Goal: Task Accomplishment & Management: Manage account settings

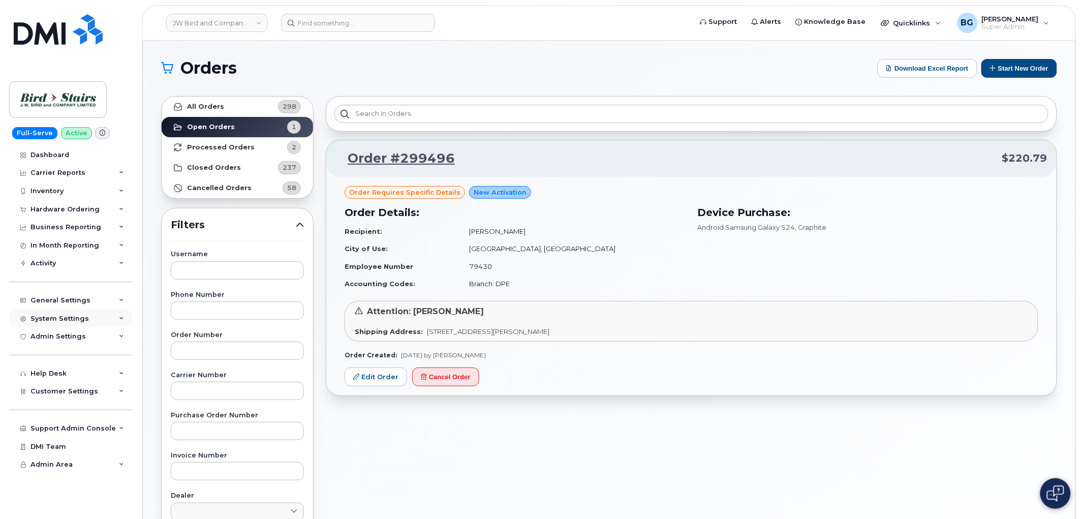
click at [56, 310] on div "System Settings" at bounding box center [70, 319] width 123 height 18
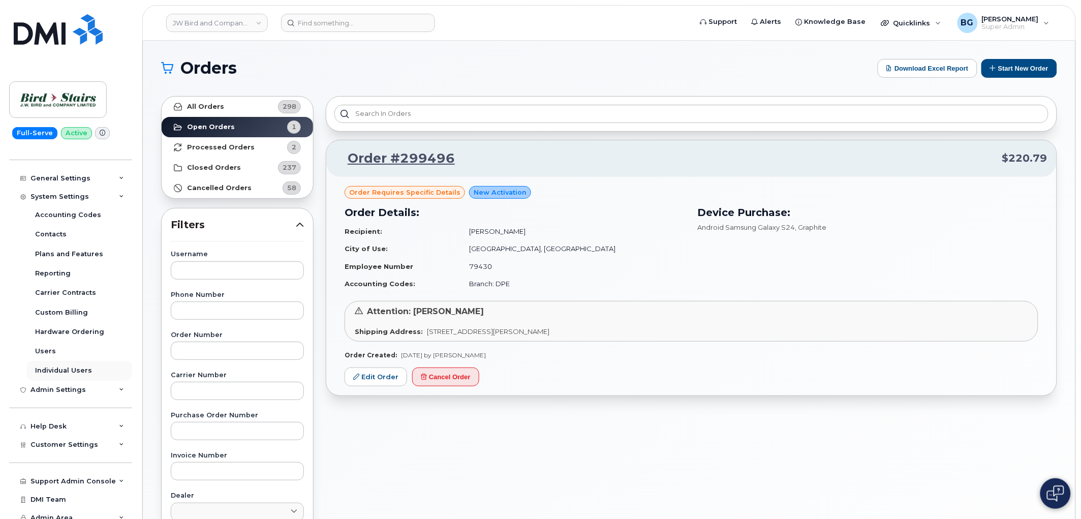
scroll to position [129, 0]
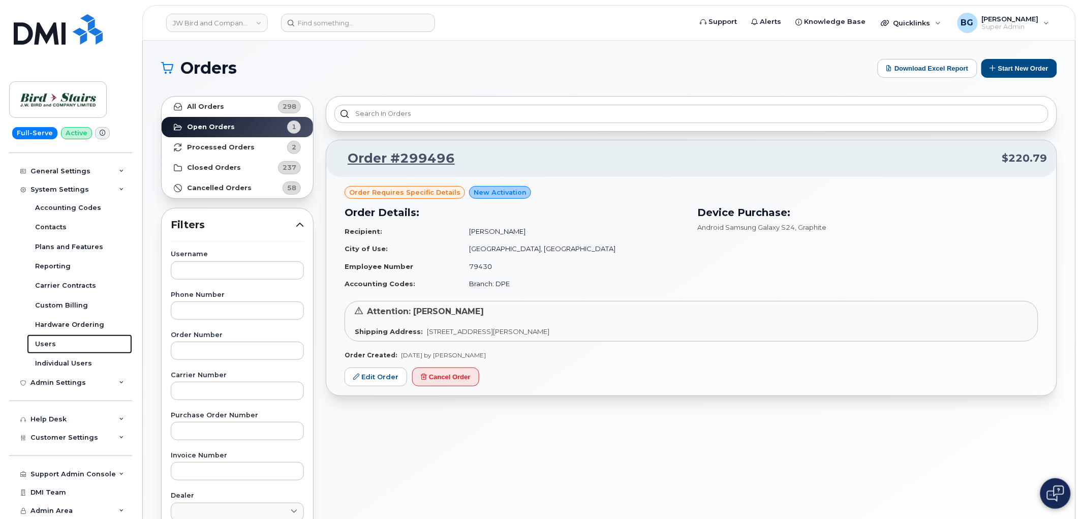
drag, startPoint x: 43, startPoint y: 340, endPoint x: 490, endPoint y: 379, distance: 448.5
click at [43, 341] on div "Users" at bounding box center [45, 344] width 21 height 9
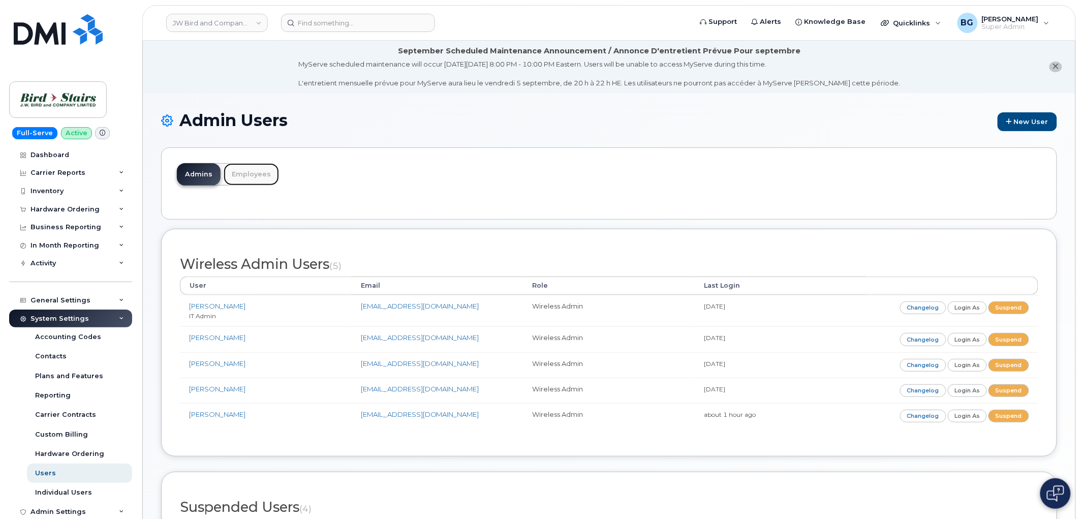
click at [247, 179] on link "Employees" at bounding box center [251, 174] width 55 height 22
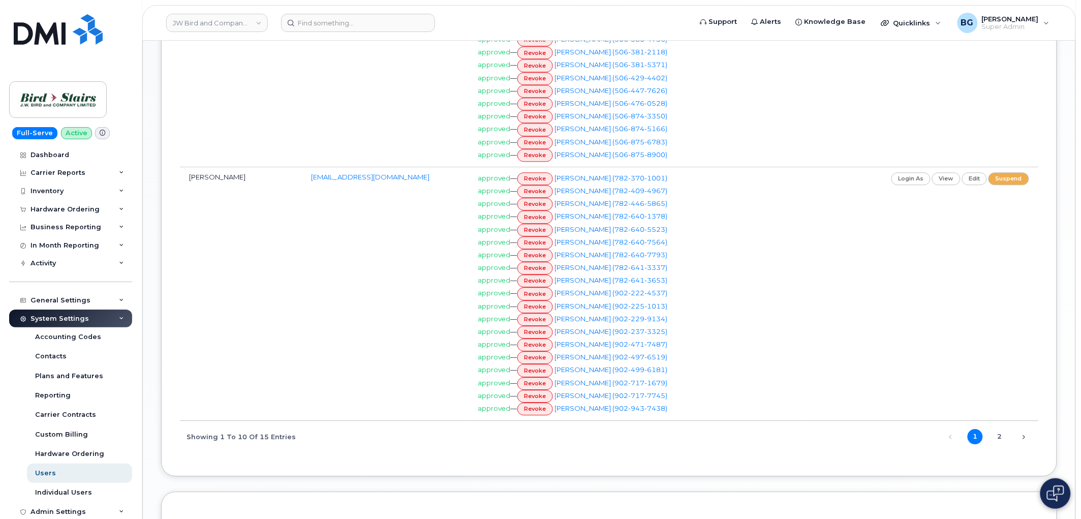
scroll to position [790, 0]
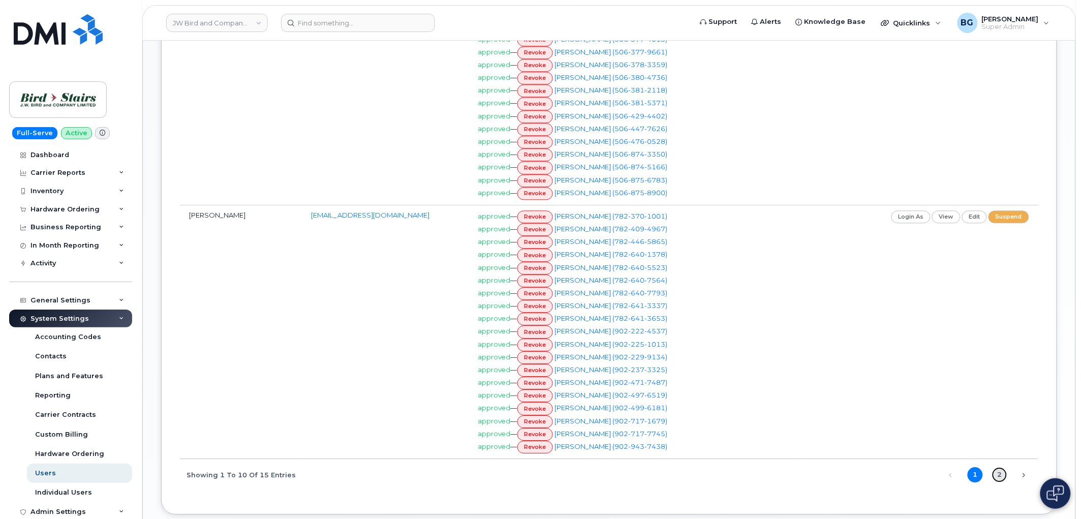
click at [1001, 482] on link "2" at bounding box center [999, 474] width 15 height 15
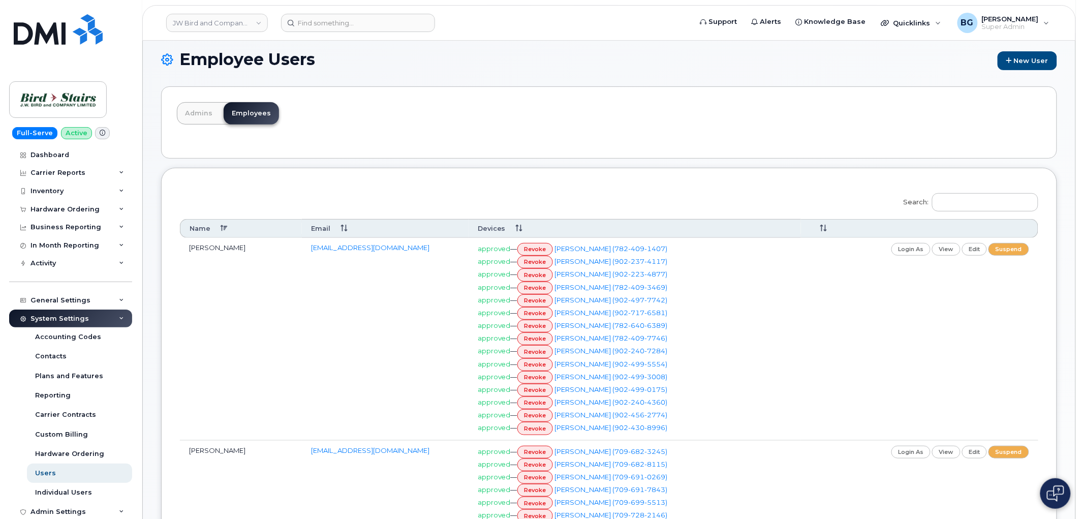
scroll to position [38, 0]
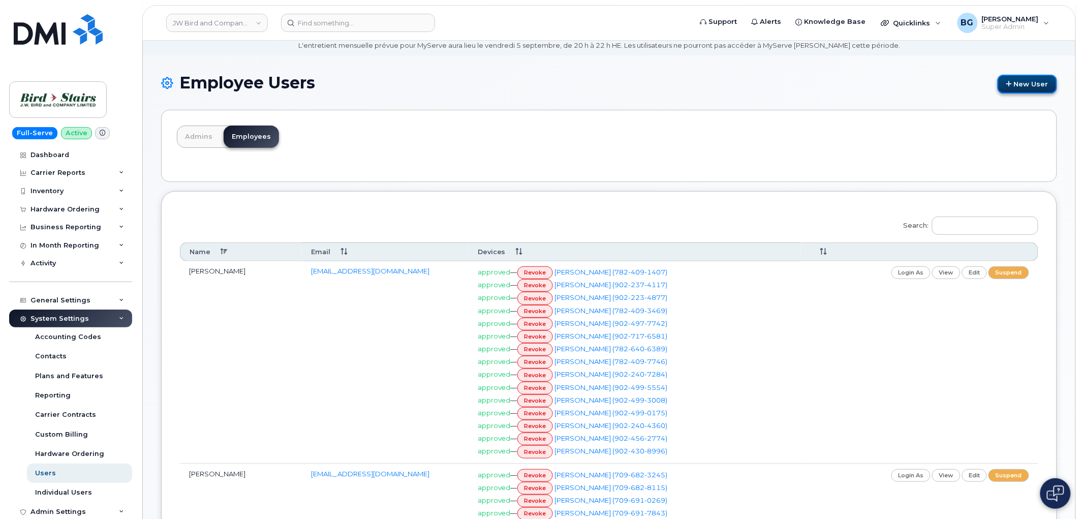
click at [1022, 85] on link "New User" at bounding box center [1027, 84] width 59 height 19
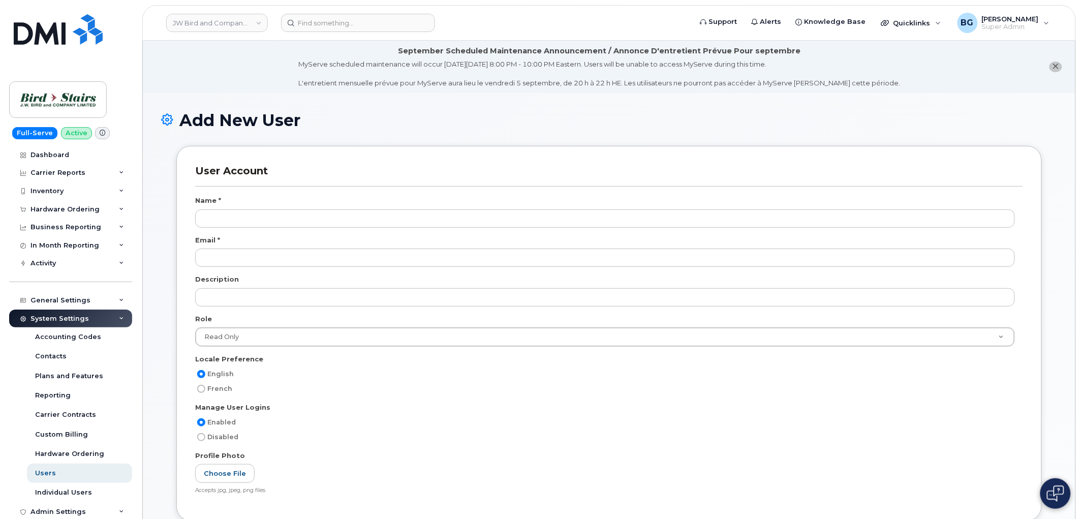
scroll to position [3127, 0]
type input "Test User"
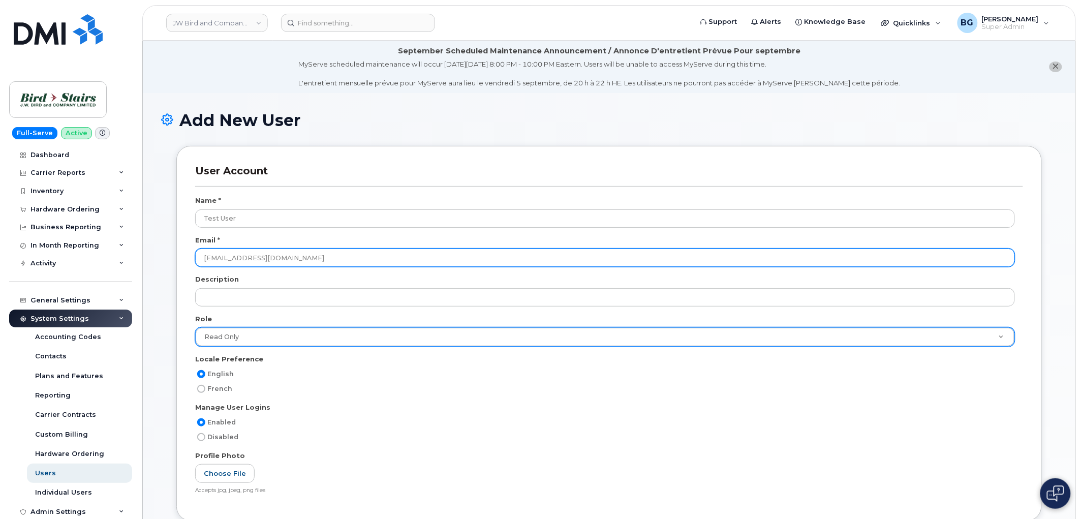
type input "Testuser@testuser.com"
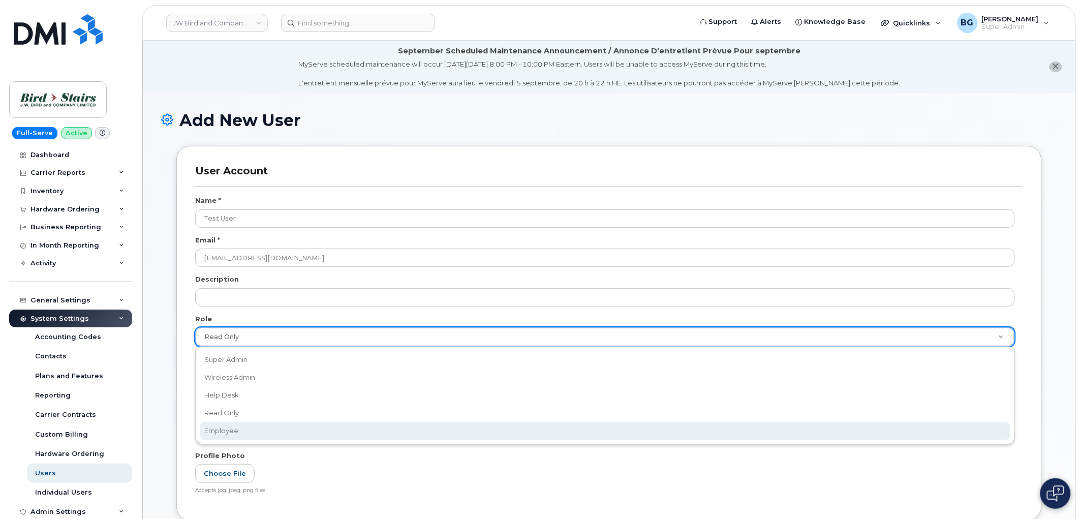
scroll to position [0, 3]
drag, startPoint x: 224, startPoint y: 424, endPoint x: 445, endPoint y: 429, distance: 221.2
select select "employee"
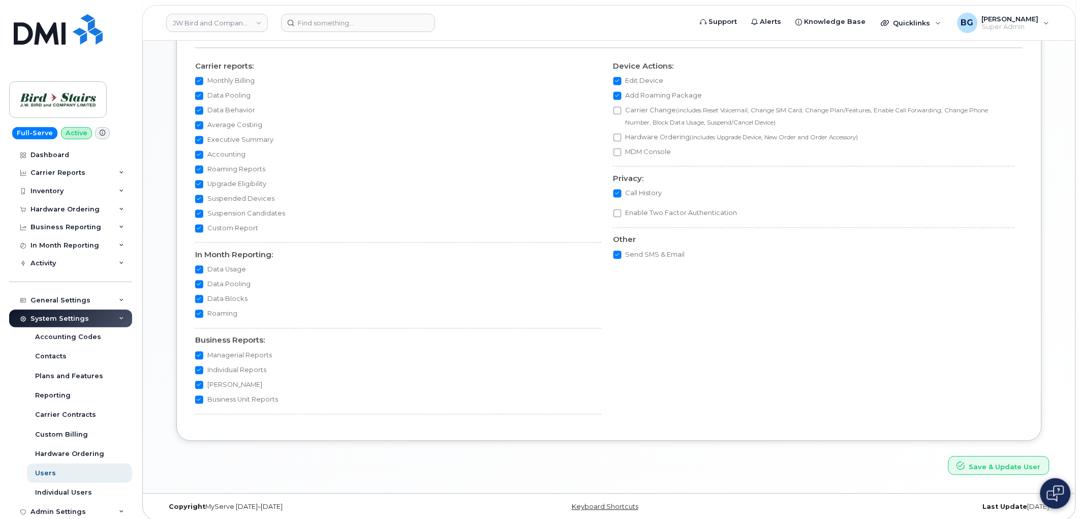
scroll to position [629, 0]
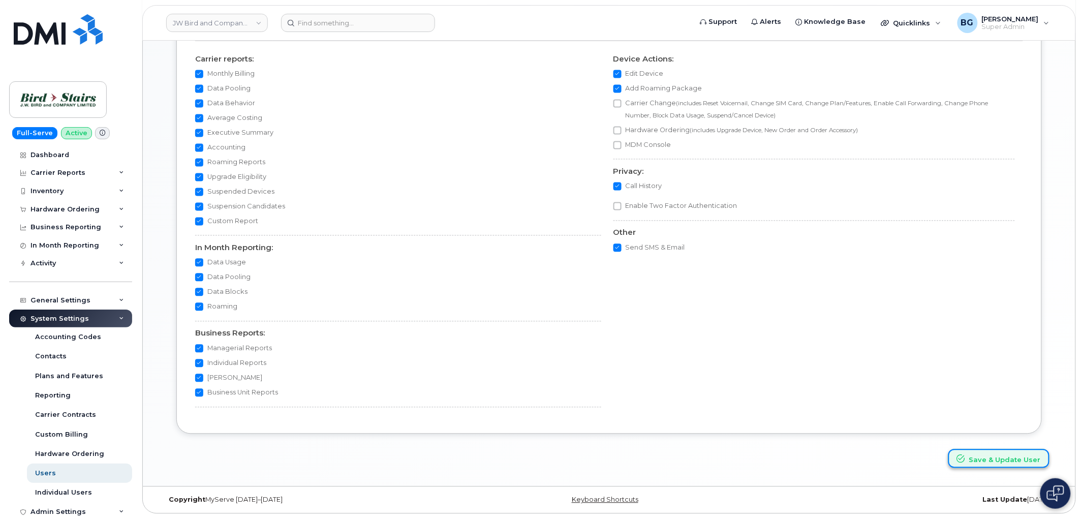
click at [1007, 460] on button "Save & Update User" at bounding box center [999, 458] width 101 height 19
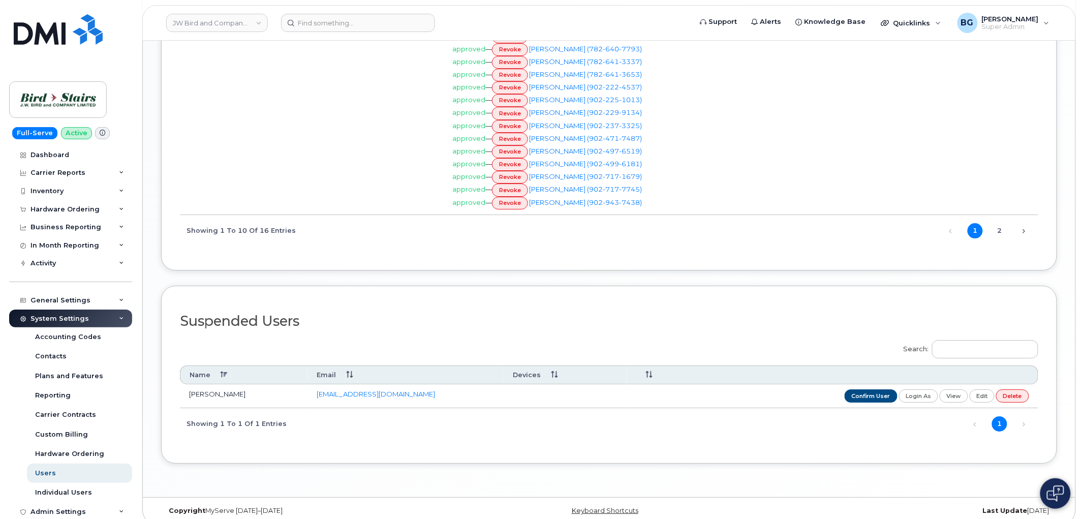
scroll to position [1091, 0]
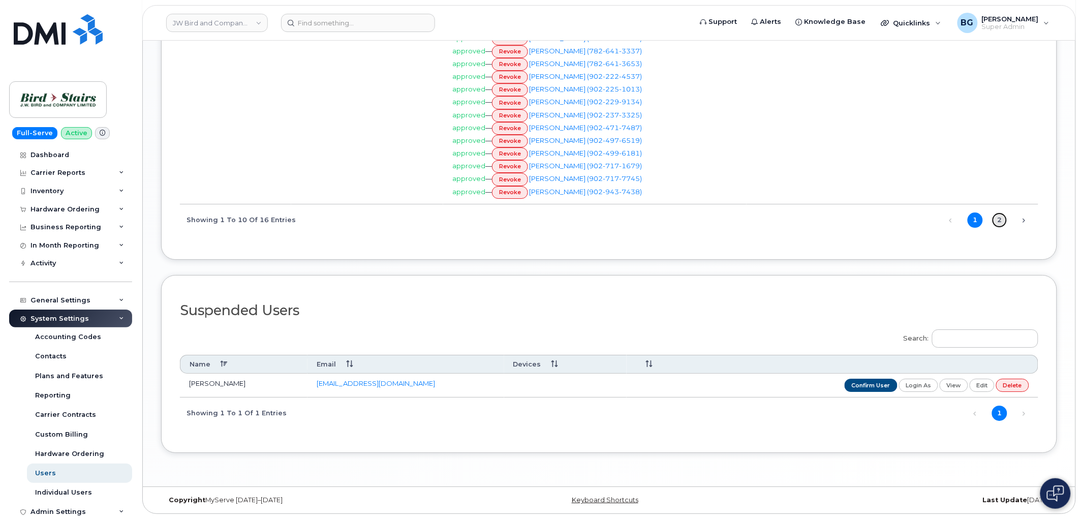
click at [997, 225] on link "2" at bounding box center [999, 219] width 15 height 15
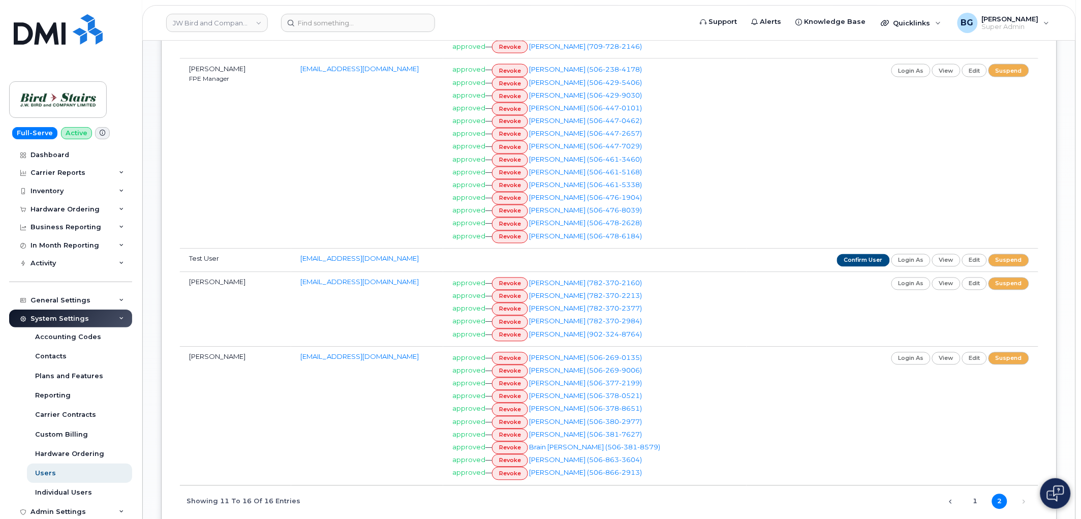
scroll to position [561, 0]
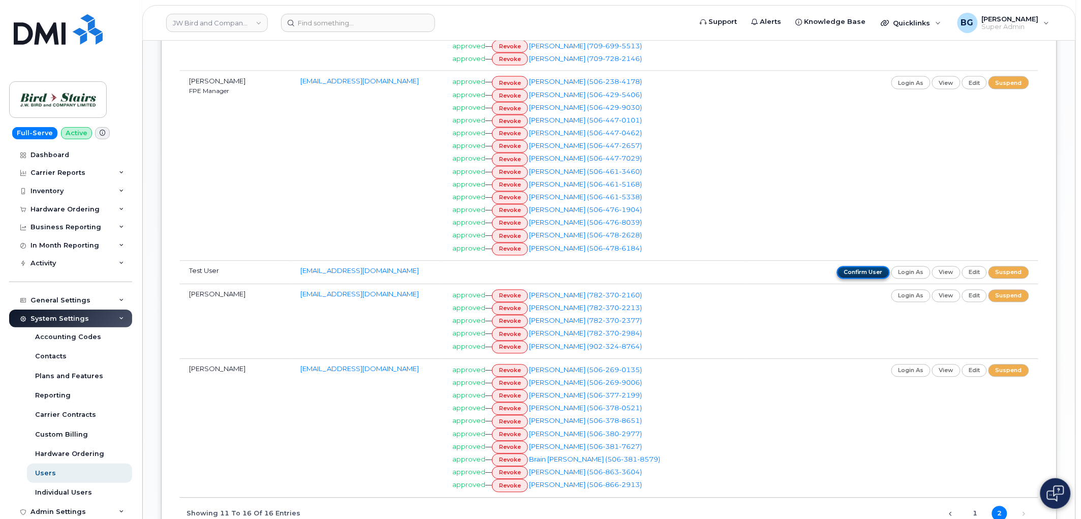
click at [852, 276] on link "confirm user" at bounding box center [863, 272] width 53 height 13
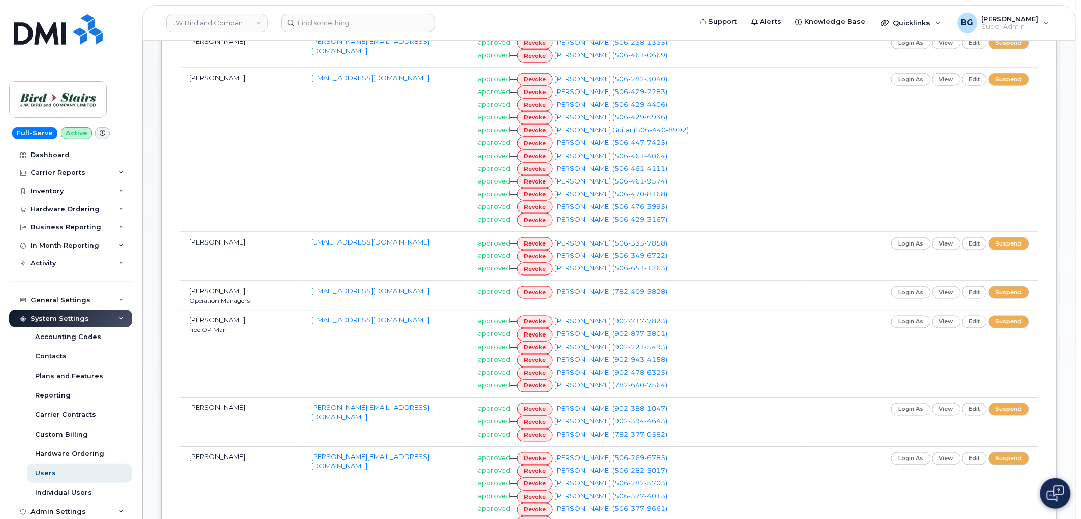
scroll to position [113, 0]
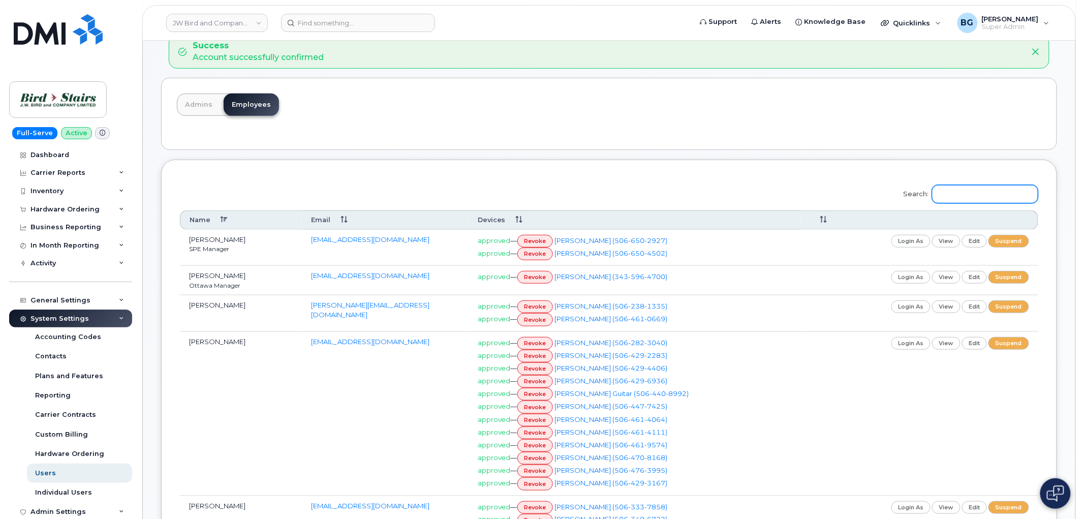
click at [964, 189] on input "Search:" at bounding box center [985, 194] width 106 height 18
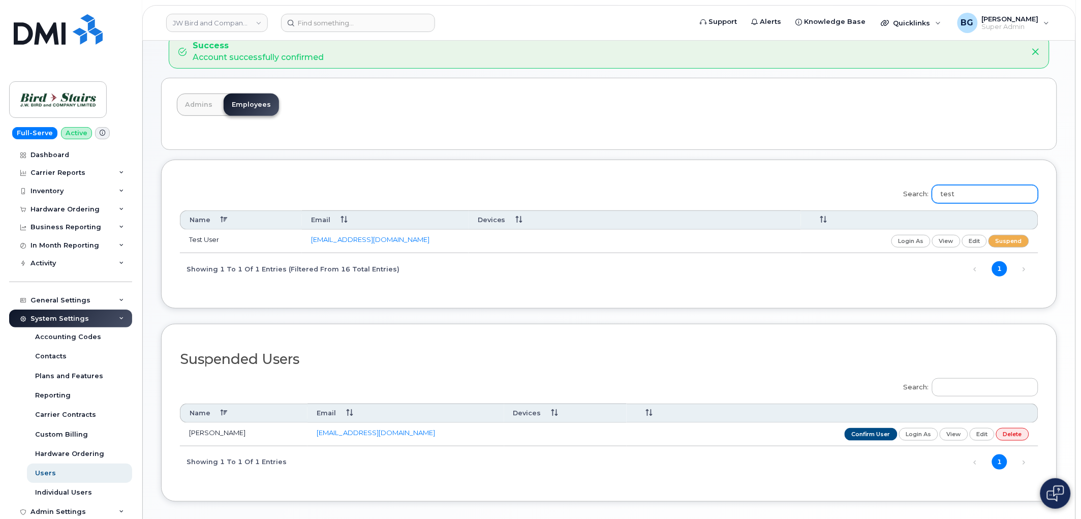
type input "test"
click at [356, 240] on link "testuser@testuser.com" at bounding box center [370, 239] width 118 height 8
click at [903, 240] on link "login as" at bounding box center [912, 241] width 40 height 13
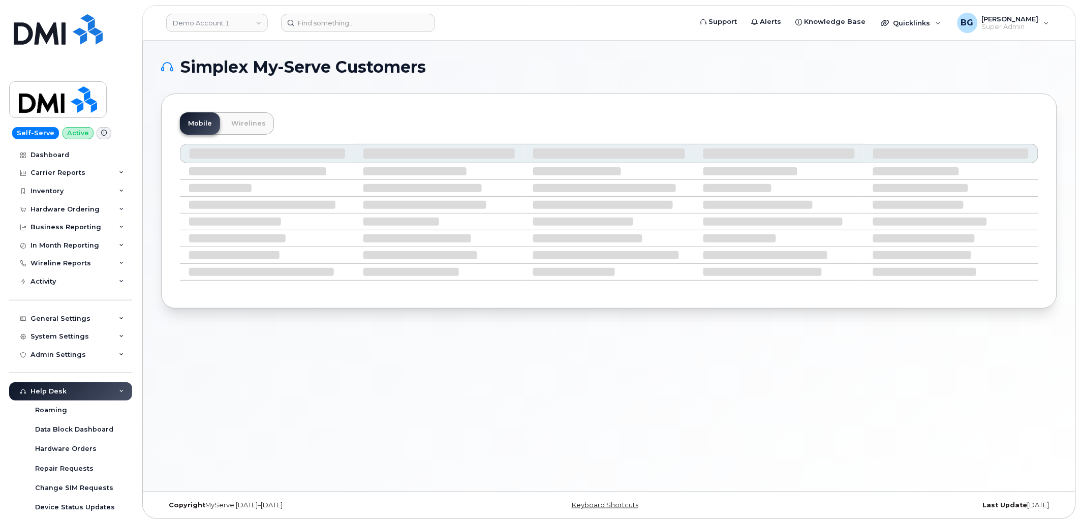
click at [429, 360] on div "Simplex My-Serve Customers Mobile Wirelines" at bounding box center [609, 266] width 933 height 451
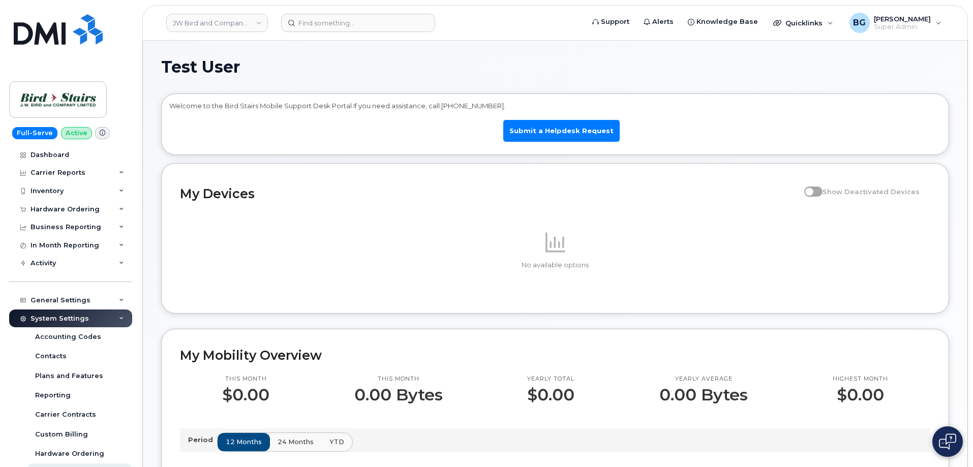
click at [455, 76] on div "Test User Welcome to the Bird Stairs Mobile Support Desk Portal If you need ass…" at bounding box center [555, 470] width 788 height 822
click at [58, 207] on div "Hardware Ordering" at bounding box center [64, 209] width 69 height 8
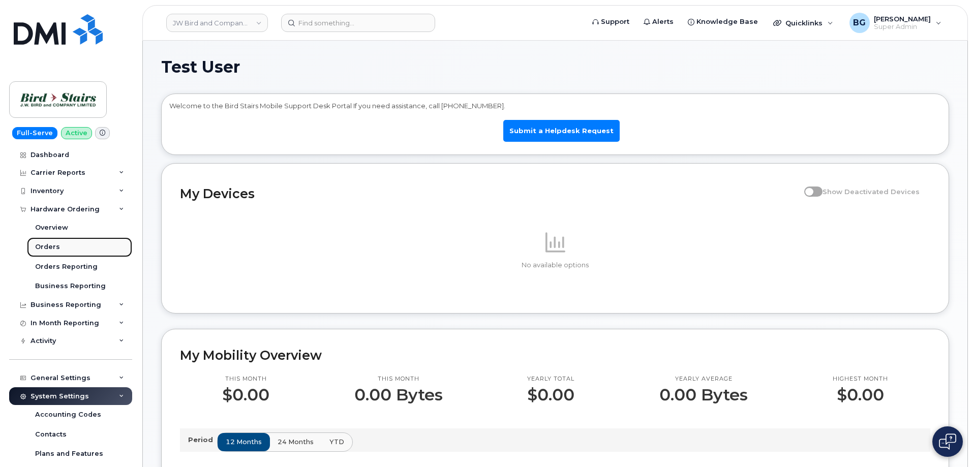
click at [47, 244] on div "Orders" at bounding box center [47, 246] width 25 height 9
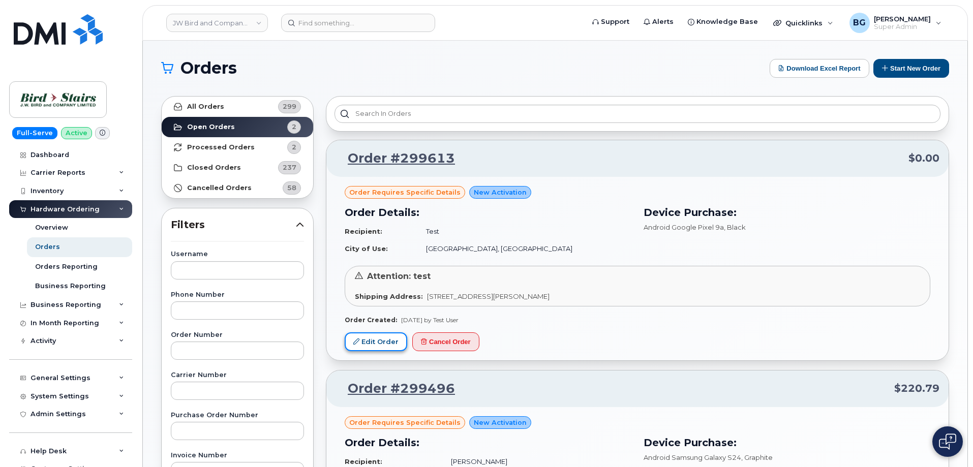
click at [379, 344] on link "Edit Order" at bounding box center [376, 341] width 63 height 19
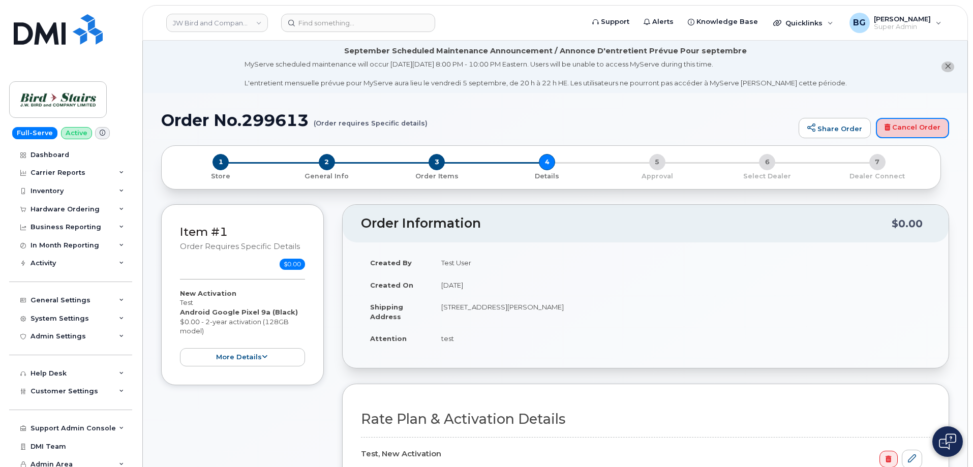
drag, startPoint x: 942, startPoint y: 121, endPoint x: 630, endPoint y: 91, distance: 314.0
click at [942, 122] on link "Cancel Order" at bounding box center [912, 128] width 73 height 20
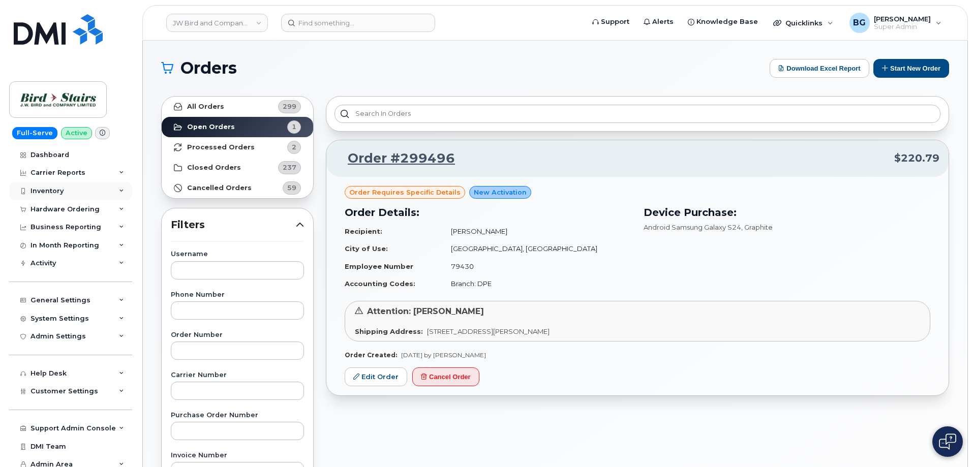
click at [50, 190] on div "Inventory" at bounding box center [46, 191] width 33 height 8
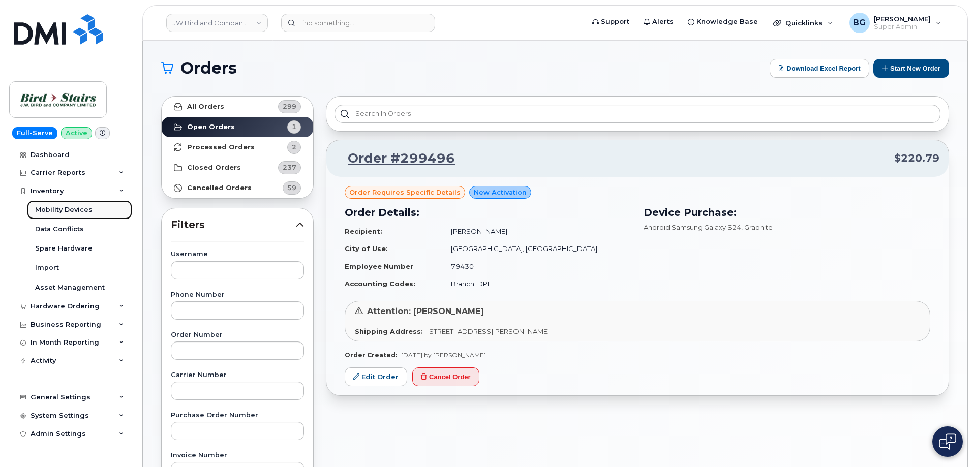
click at [44, 207] on div "Mobility Devices" at bounding box center [63, 209] width 57 height 9
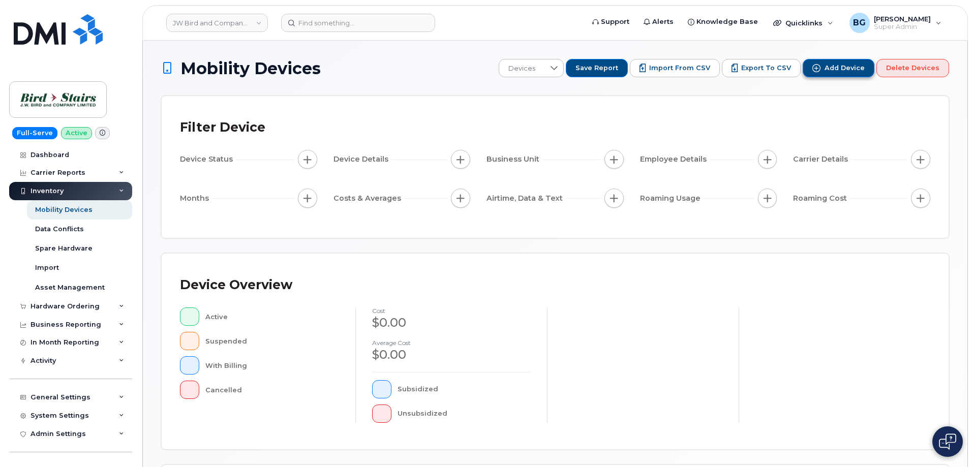
click at [841, 65] on span "Add Device" at bounding box center [844, 68] width 40 height 9
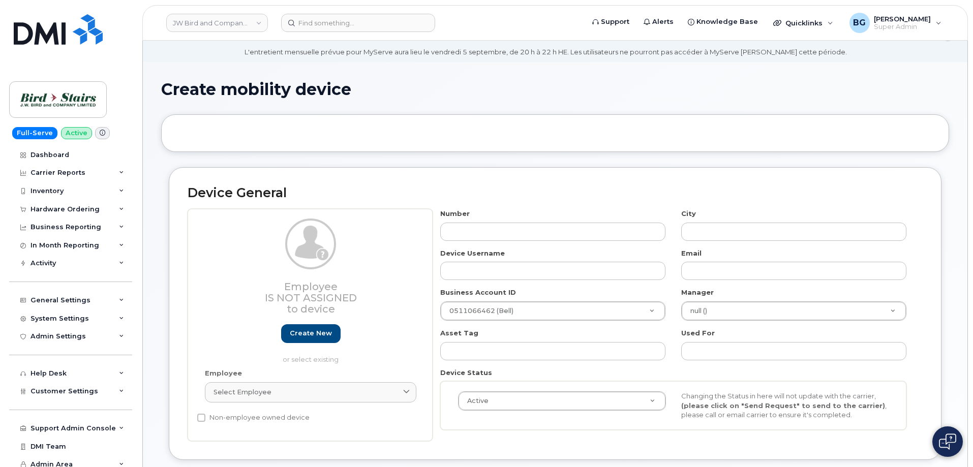
scroll to position [98, 0]
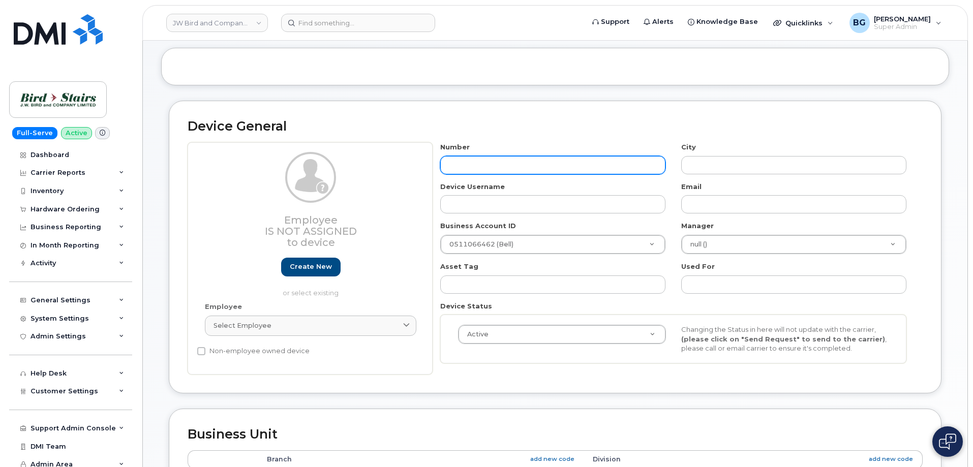
click at [469, 159] on input "text" at bounding box center [552, 165] width 225 height 18
click at [517, 162] on input "text" at bounding box center [552, 165] width 225 height 18
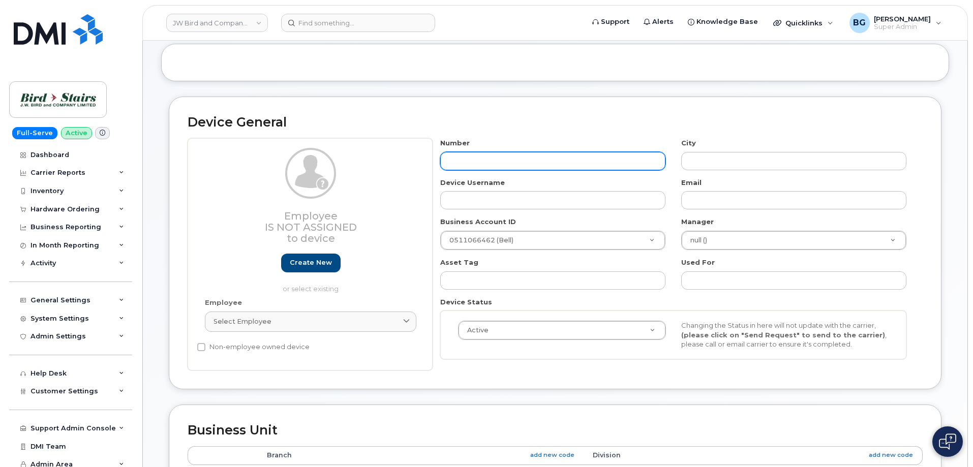
click at [561, 160] on input "text" at bounding box center [552, 161] width 225 height 18
click at [566, 163] on input "text" at bounding box center [552, 161] width 225 height 18
type input "780"
type input "?"
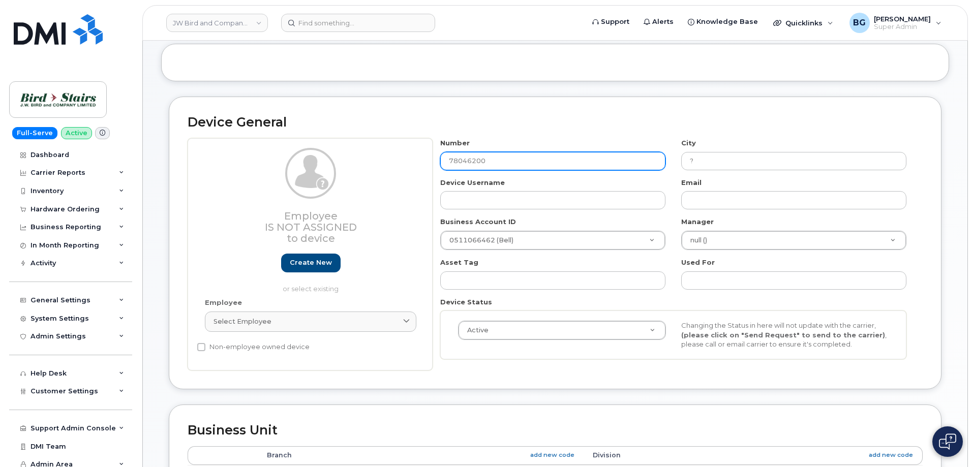
type input "780462000"
type input "Edmonton"
type input "7804620000"
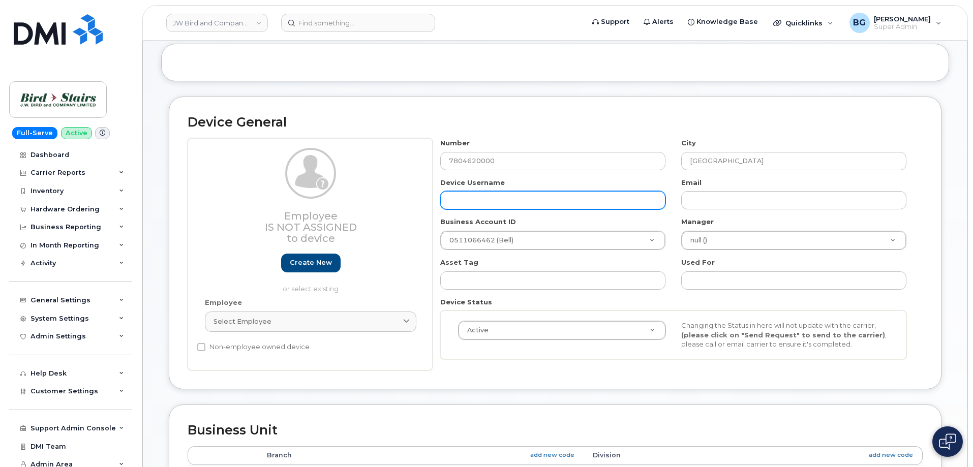
click at [544, 198] on input "text" at bounding box center [552, 200] width 225 height 18
type input "test user"
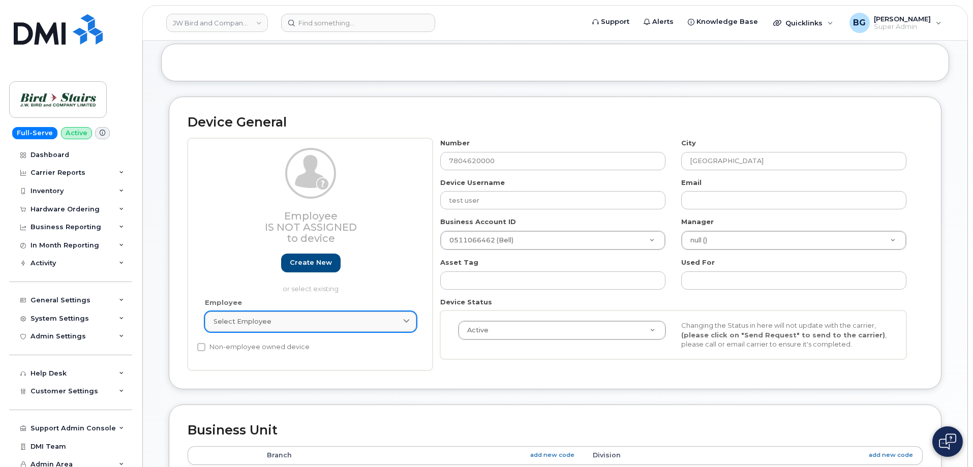
click at [265, 322] on span "Select employee" at bounding box center [242, 322] width 58 height 10
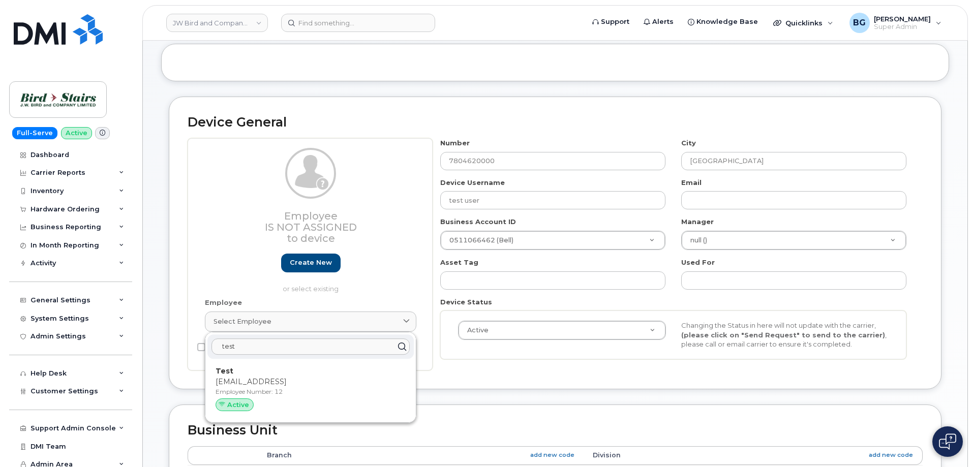
type input "test"
click at [473, 396] on div "Device General Employee Is not assigned to device Create new or select existing…" at bounding box center [555, 251] width 788 height 308
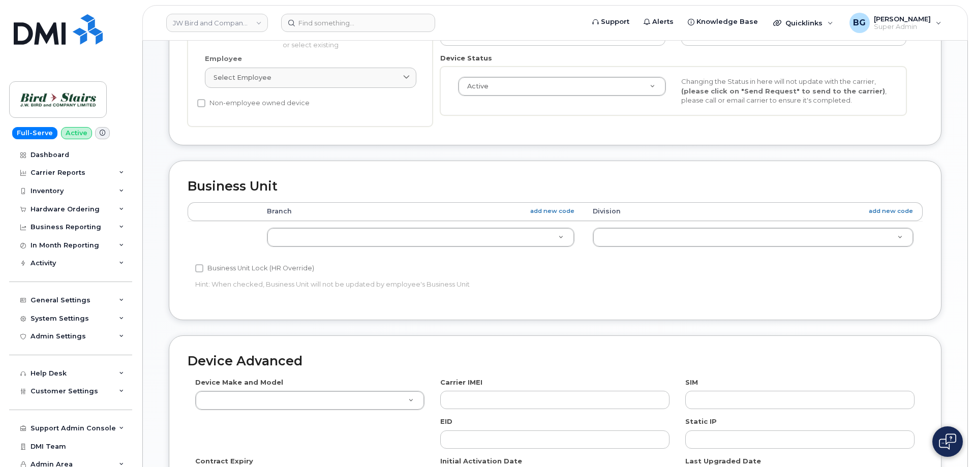
scroll to position [373, 0]
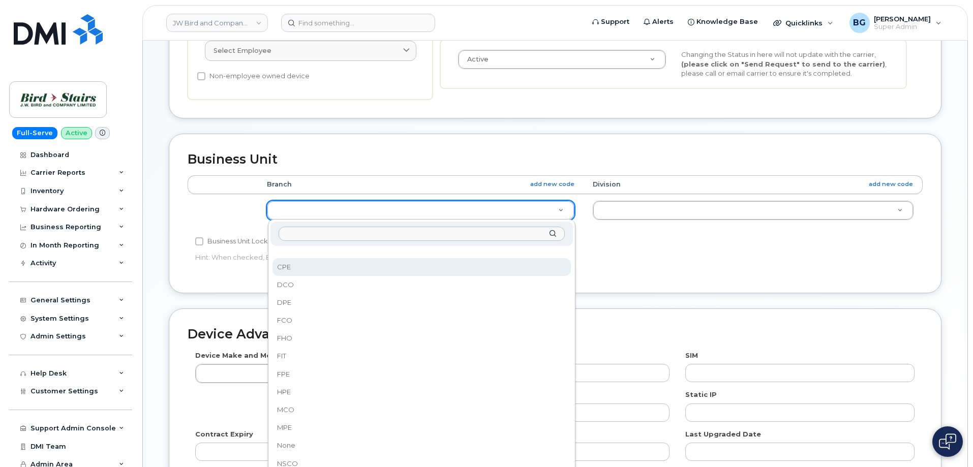
select select "91097"
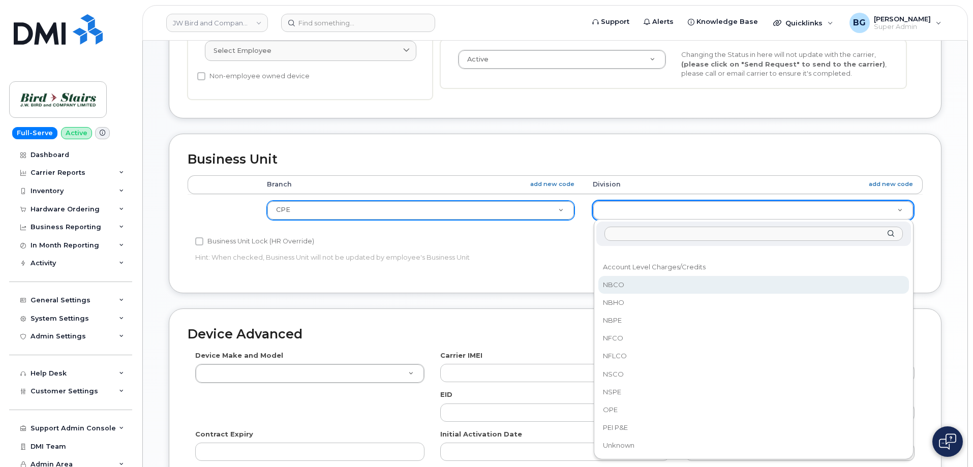
drag, startPoint x: 628, startPoint y: 283, endPoint x: 555, endPoint y: 306, distance: 77.2
select select "91087"
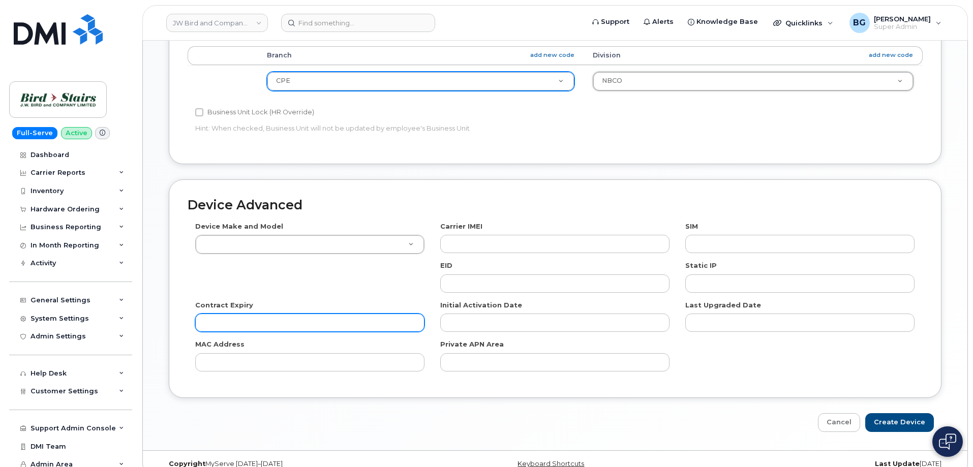
scroll to position [508, 0]
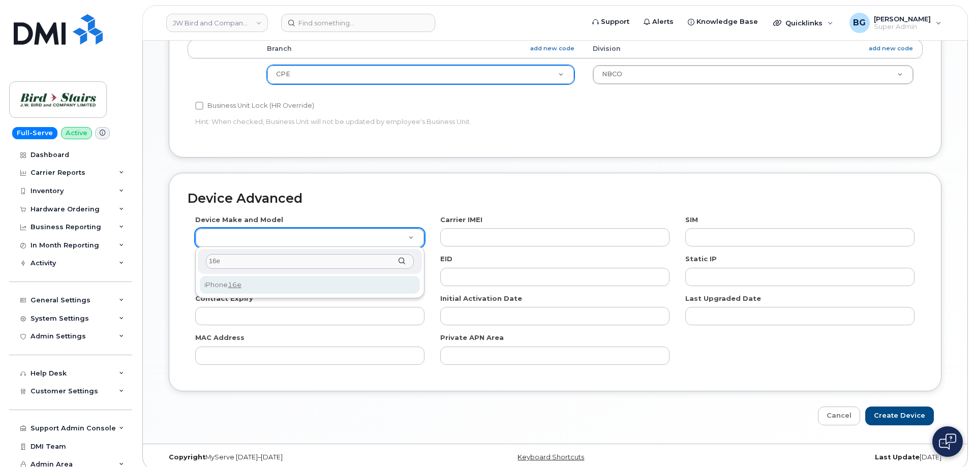
type input "16e"
select select "3304"
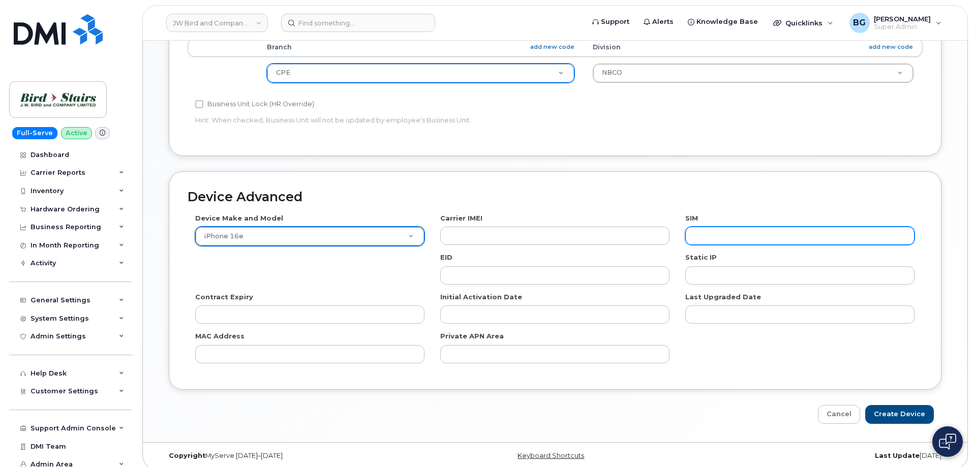
scroll to position [517, 0]
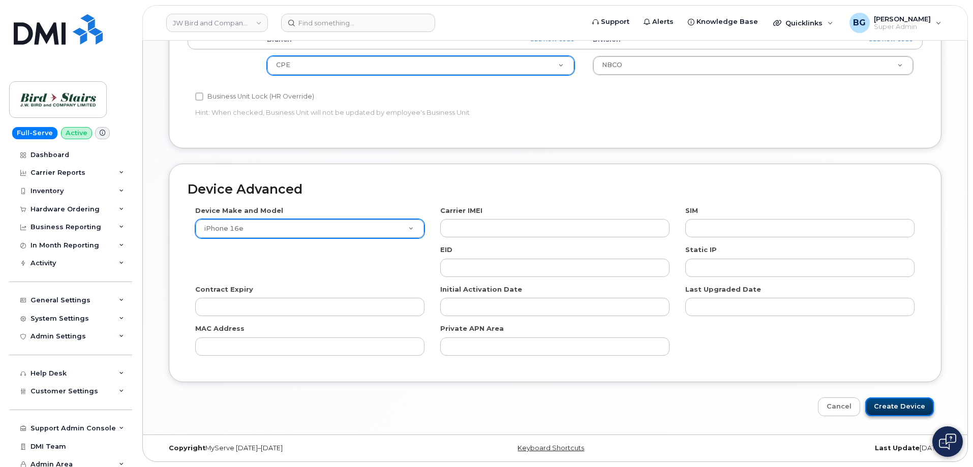
click at [896, 408] on input "Create Device" at bounding box center [899, 407] width 69 height 19
type input "Saving..."
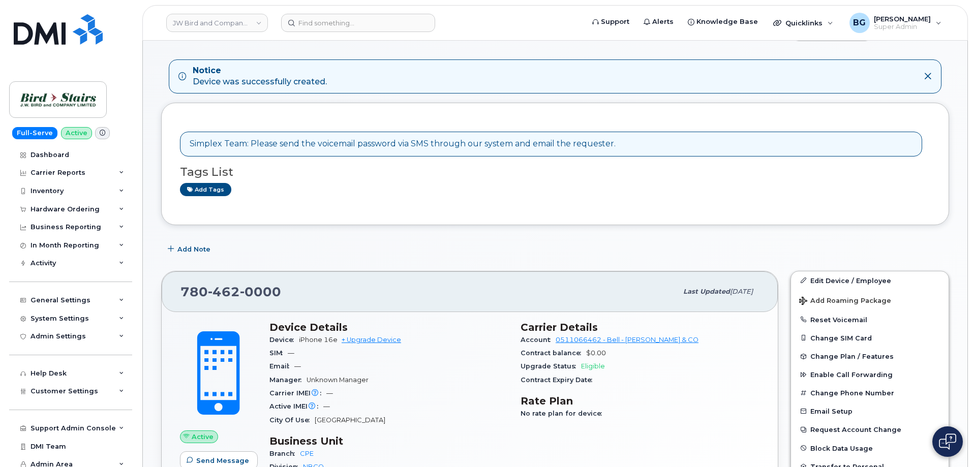
scroll to position [102, 0]
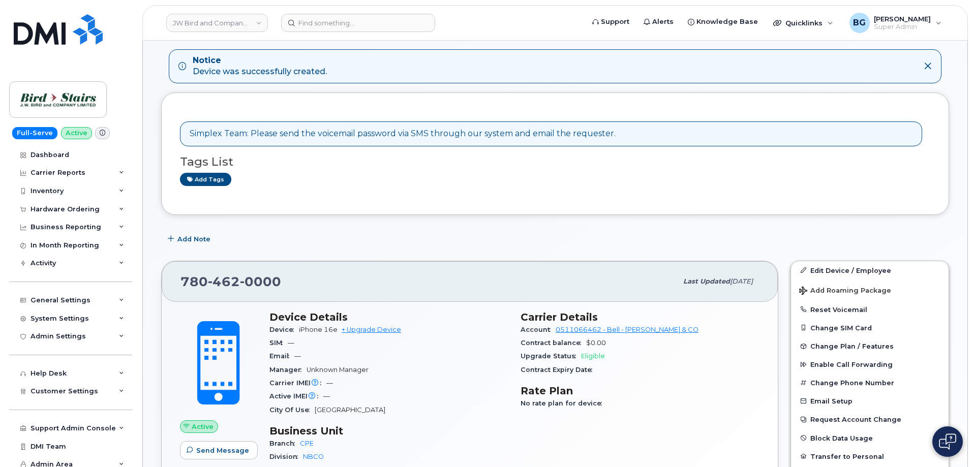
click at [240, 282] on span "462" at bounding box center [260, 281] width 41 height 15
copy span "780 462 0000"
click at [64, 317] on div "System Settings" at bounding box center [59, 319] width 58 height 8
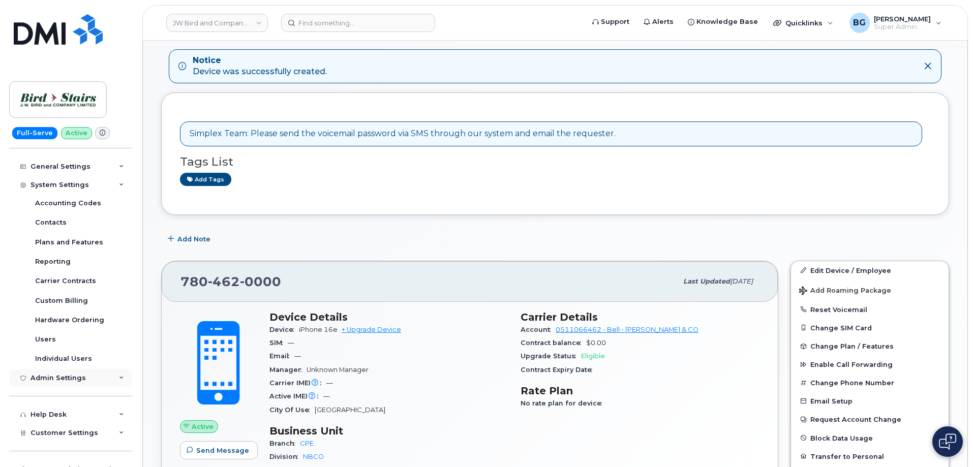
scroll to position [136, 0]
click at [44, 335] on div "Users" at bounding box center [45, 337] width 21 height 9
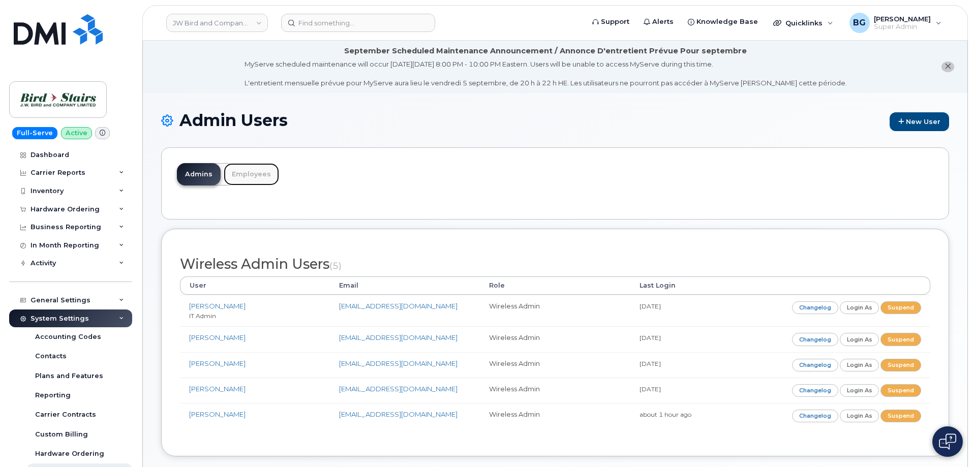
click at [247, 165] on link "Employees" at bounding box center [251, 174] width 55 height 22
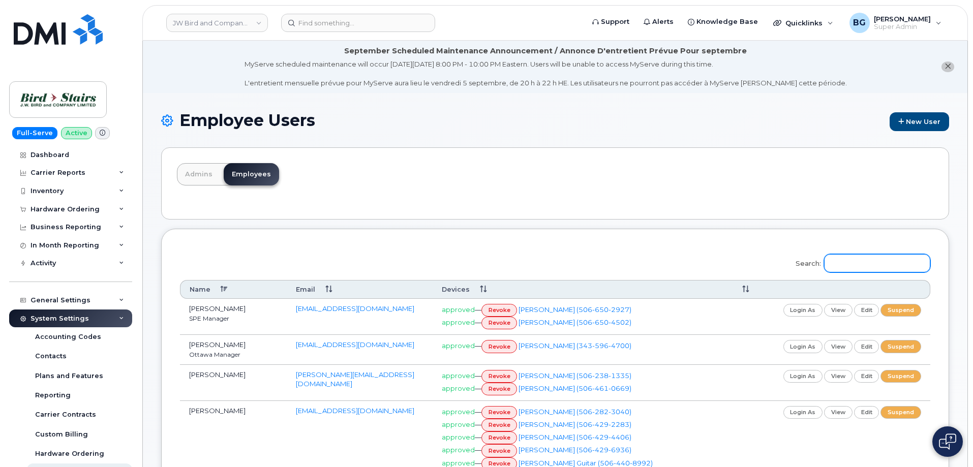
click at [872, 263] on input "Search:" at bounding box center [877, 263] width 106 height 18
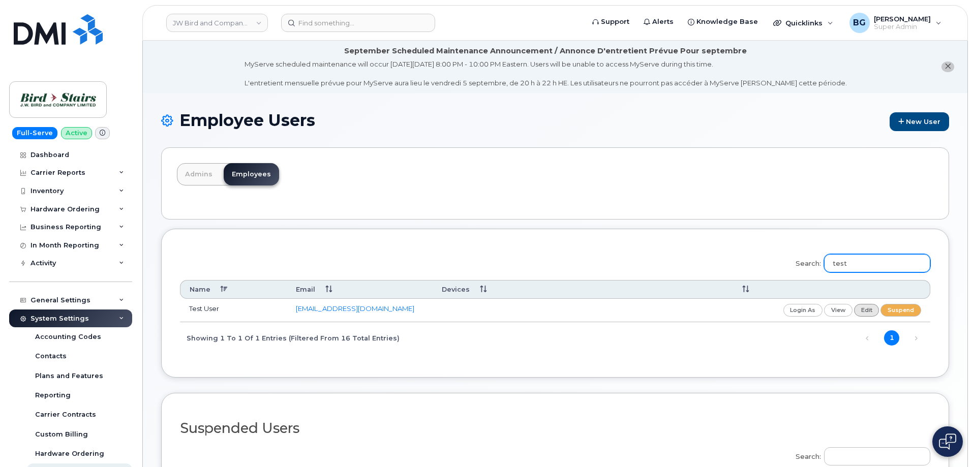
type input "test"
click at [865, 310] on link "edit" at bounding box center [866, 310] width 25 height 13
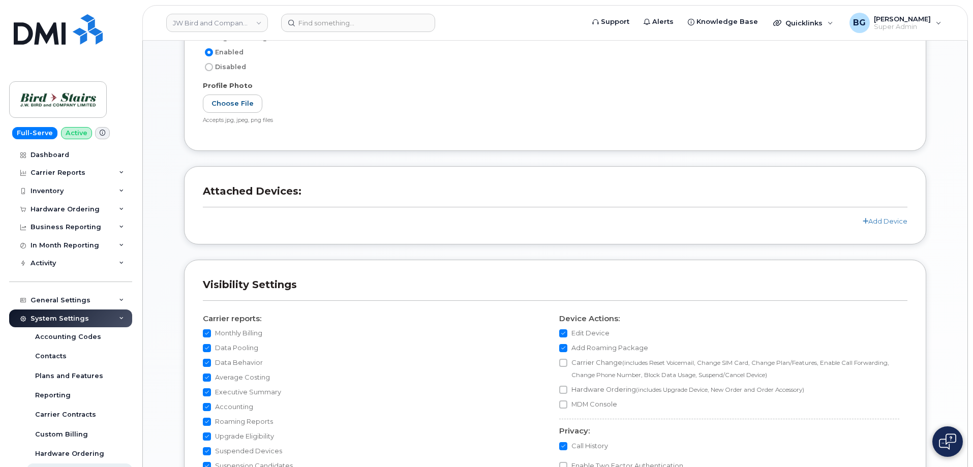
scroll to position [542, 0]
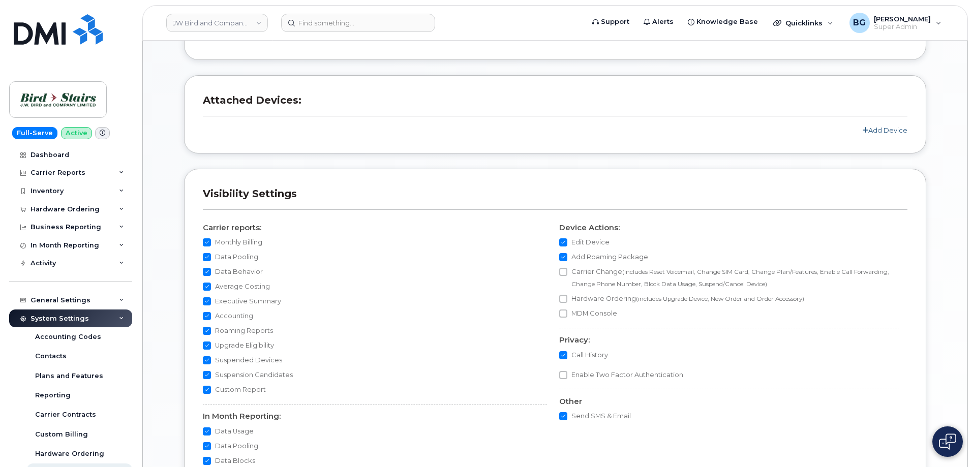
click at [876, 131] on link "Add Device" at bounding box center [885, 130] width 45 height 8
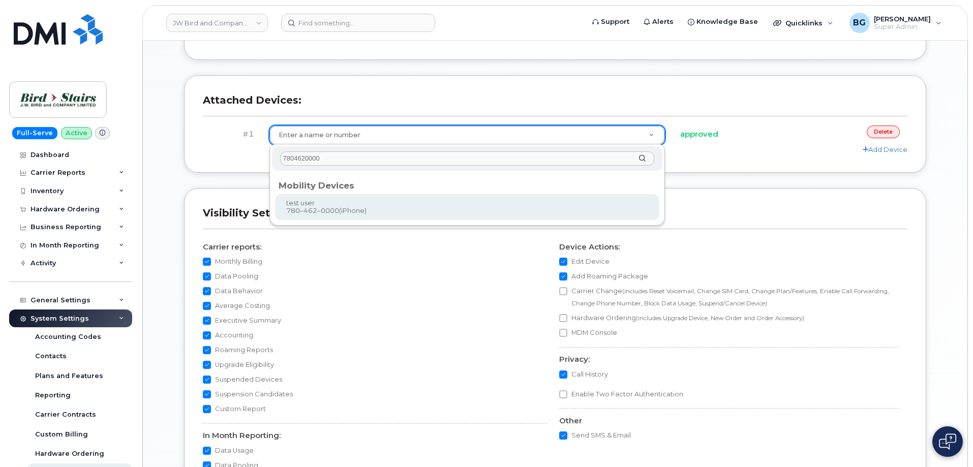
type input "7804620000"
type input "1245804"
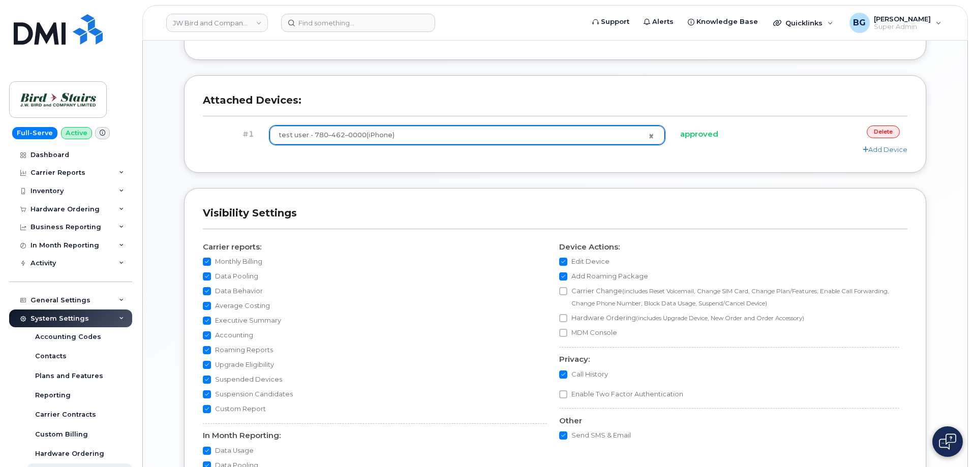
click at [885, 134] on link "delete" at bounding box center [883, 132] width 33 height 13
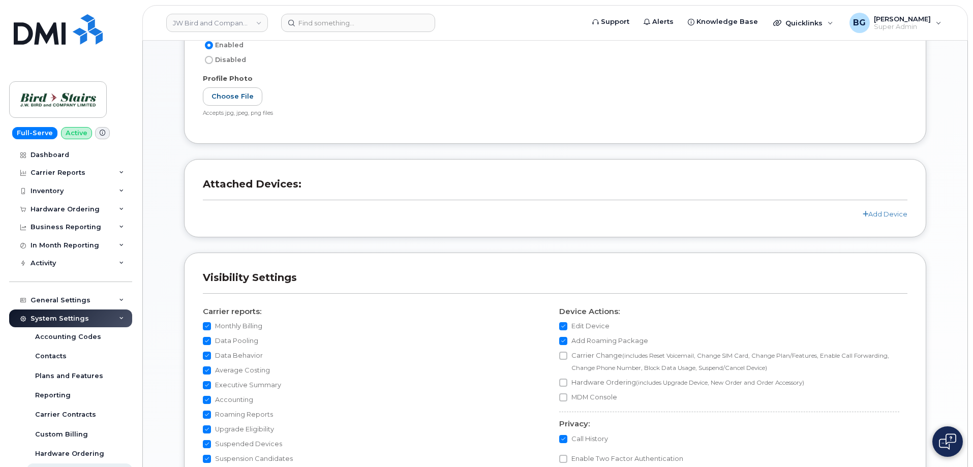
scroll to position [457, 0]
click at [879, 218] on link "Add Device" at bounding box center [885, 215] width 45 height 8
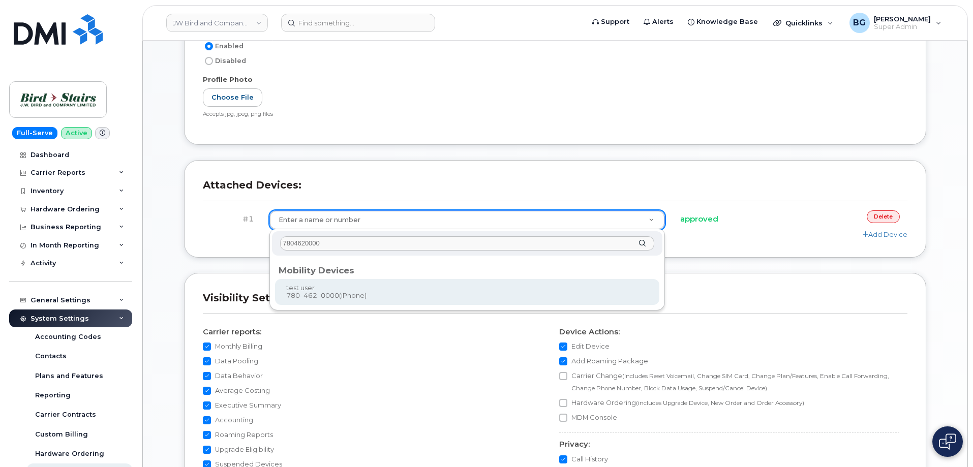
type input "7804620000"
type input "1245804"
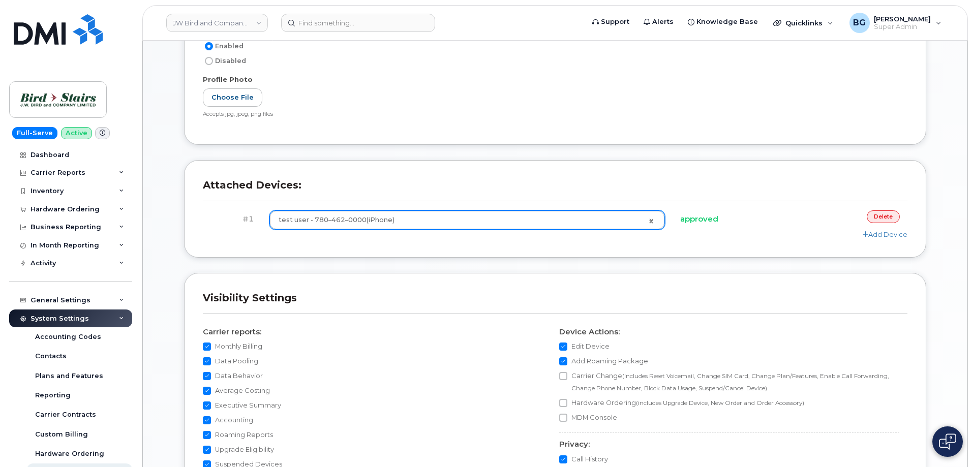
click at [807, 251] on div "Attached Devices: #1 test user - 780–462–0000 (iPhone) 1245804 approved delete …" at bounding box center [555, 209] width 742 height 98
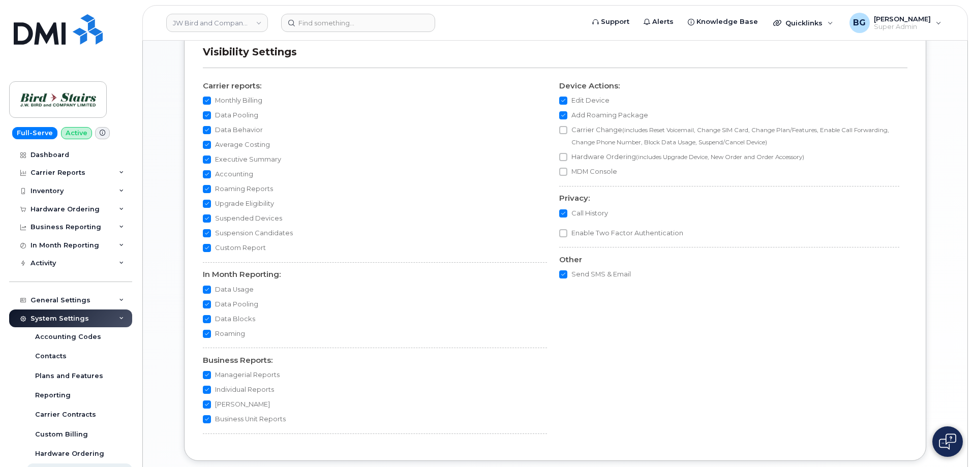
scroll to position [782, 0]
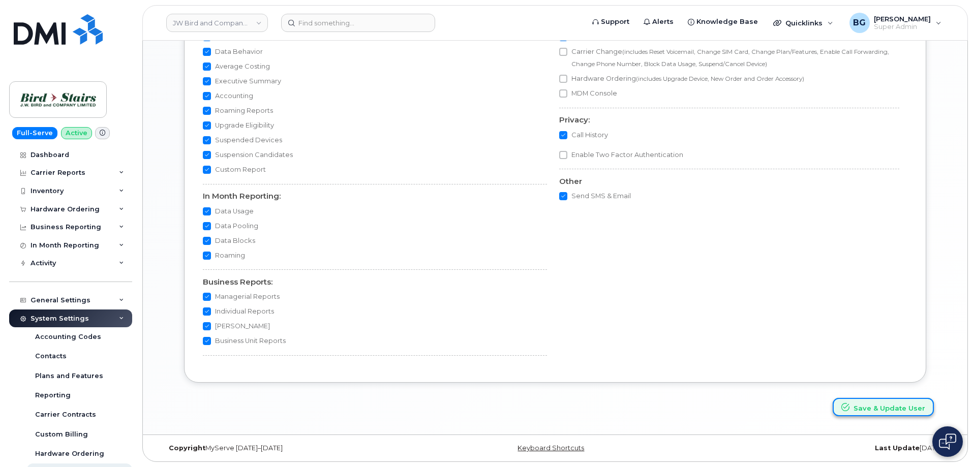
click at [897, 407] on button "Save & Update User" at bounding box center [883, 407] width 101 height 19
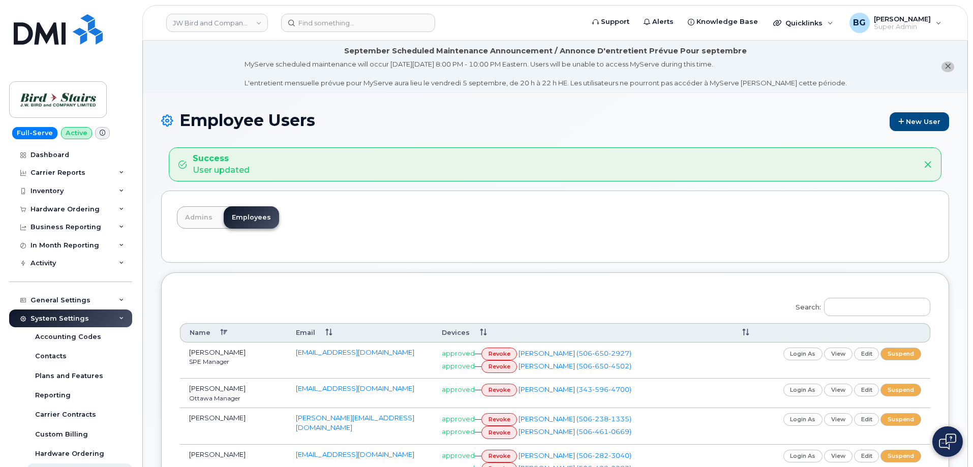
click at [381, 212] on div "Admins Employees" at bounding box center [555, 227] width 788 height 72
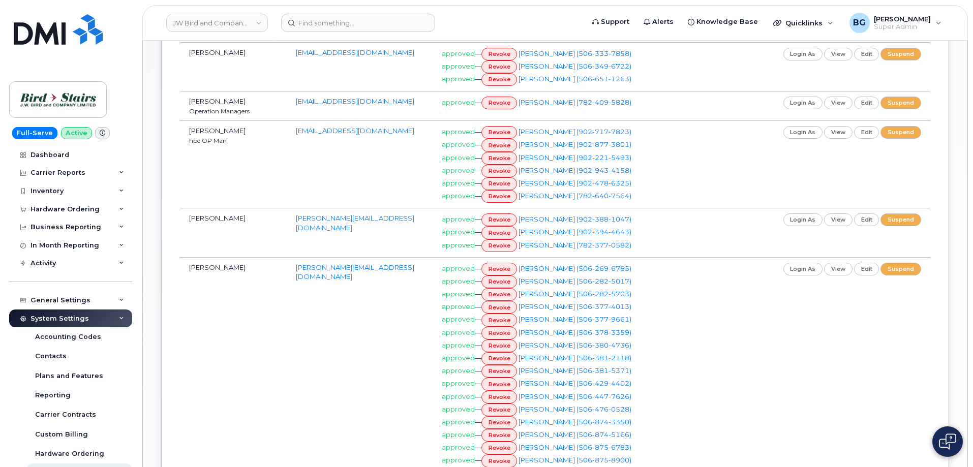
scroll to position [576, 0]
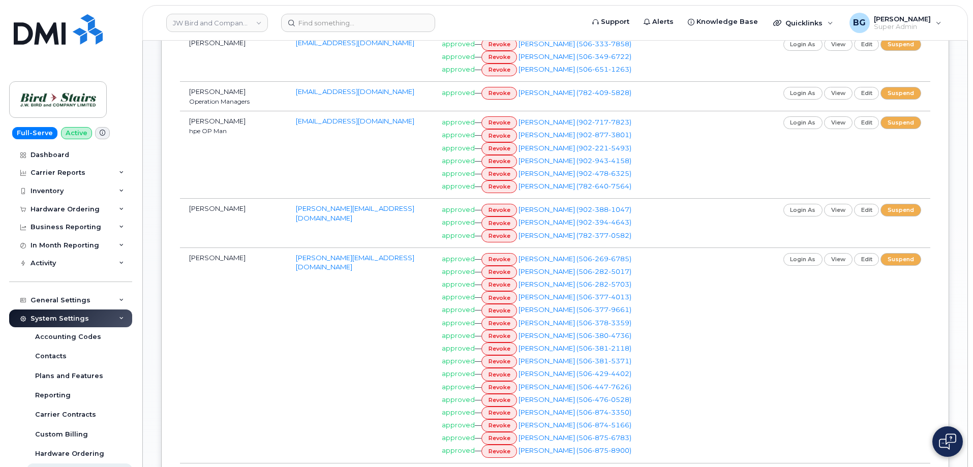
click at [823, 402] on td "login as view edit suspend" at bounding box center [826, 356] width 207 height 216
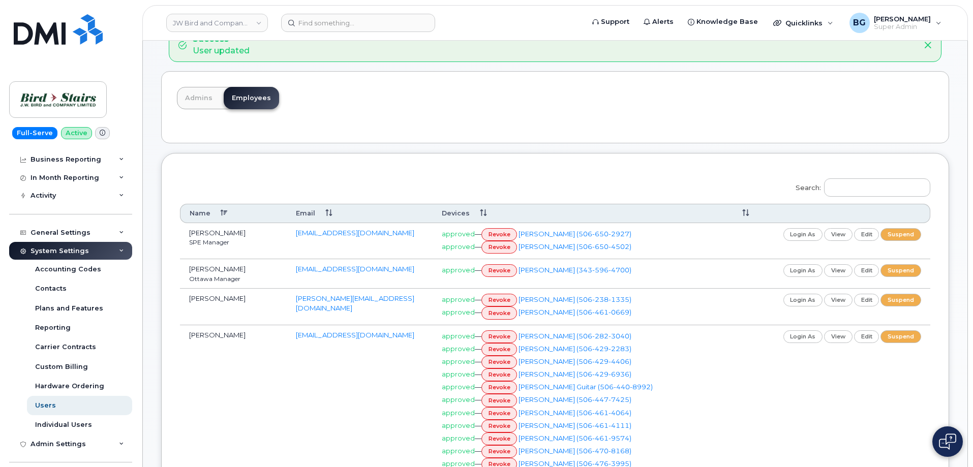
scroll to position [0, 0]
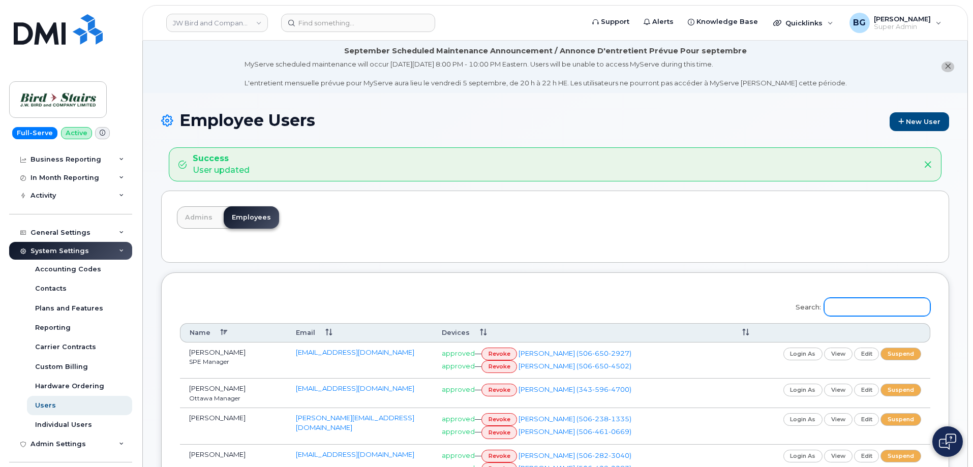
click at [864, 303] on input "Search:" at bounding box center [877, 307] width 106 height 18
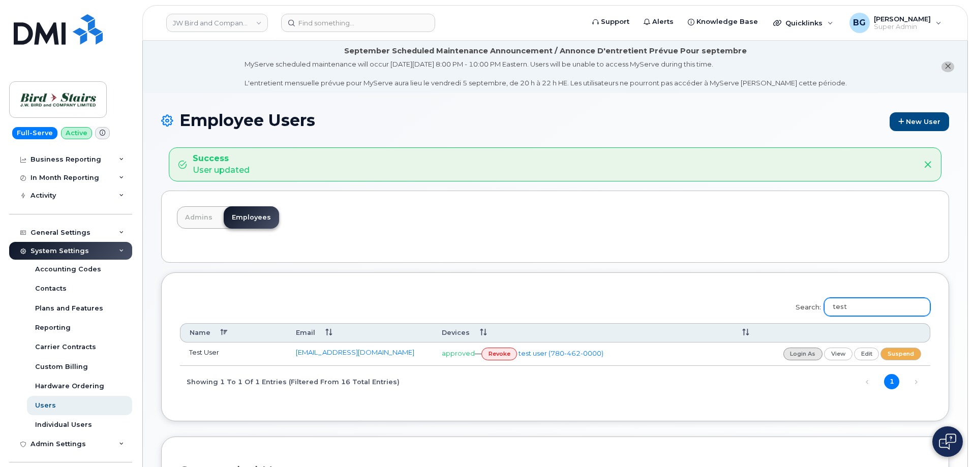
type input "test"
click at [802, 354] on link "login as" at bounding box center [803, 354] width 40 height 13
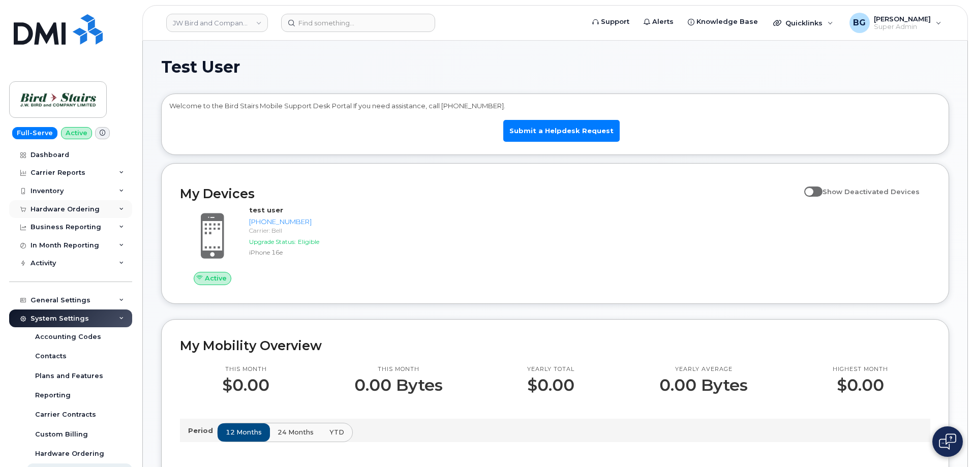
click at [66, 204] on div "Hardware Ordering" at bounding box center [70, 209] width 123 height 18
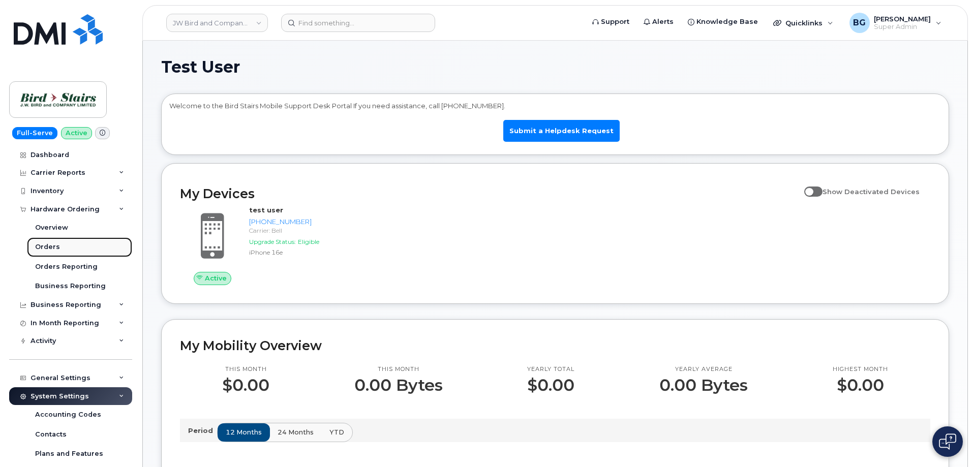
click at [47, 241] on link "Orders" at bounding box center [79, 246] width 105 height 19
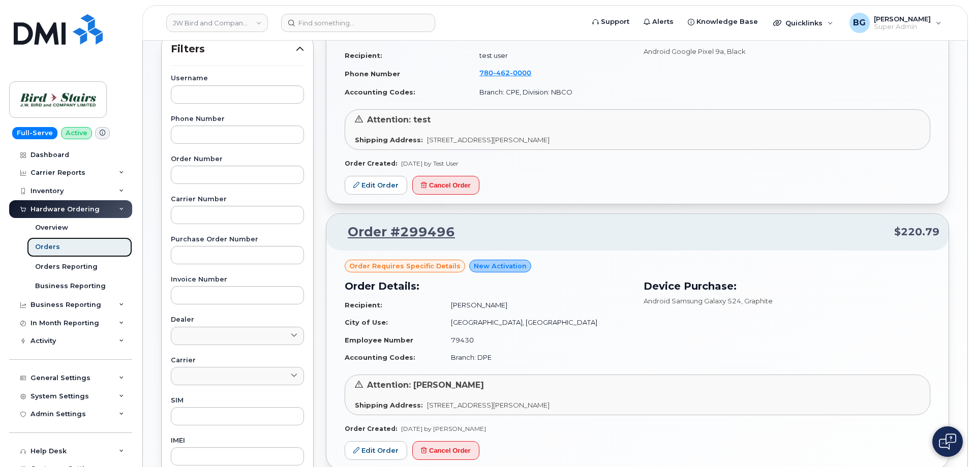
scroll to position [34, 0]
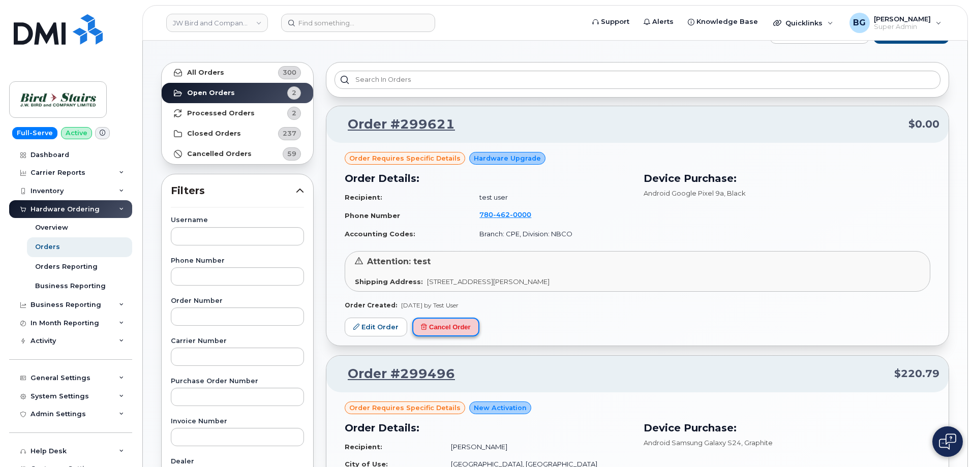
click at [446, 328] on button "Cancel Order" at bounding box center [445, 327] width 67 height 19
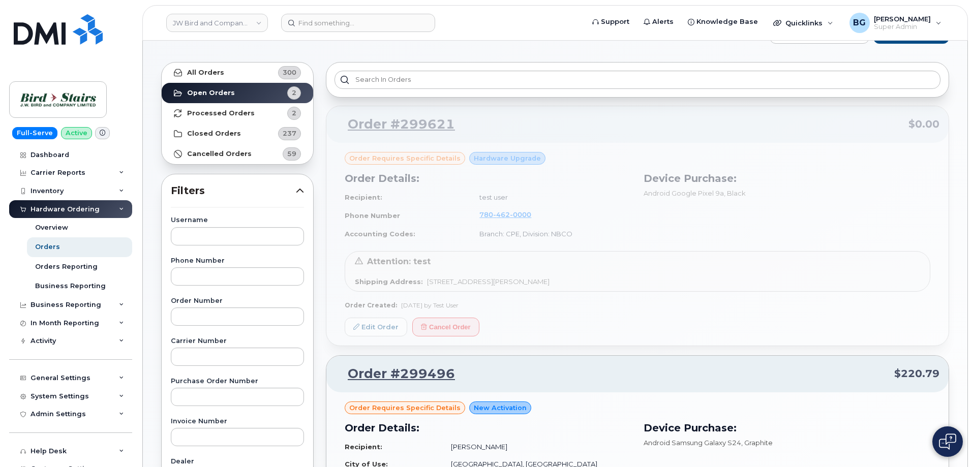
click at [610, 278] on div "Order #299621 $0.00 Order requires Specific details Hardware Upgrade Order Deta…" at bounding box center [637, 359] width 623 height 506
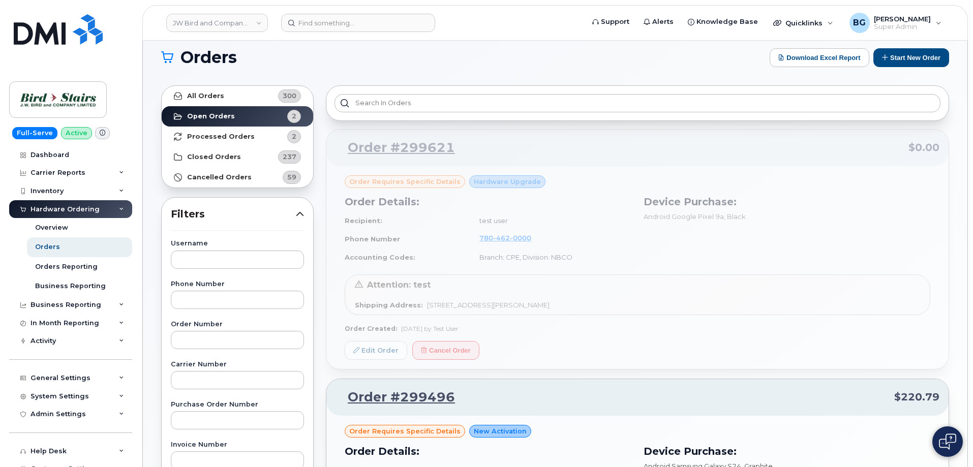
scroll to position [0, 0]
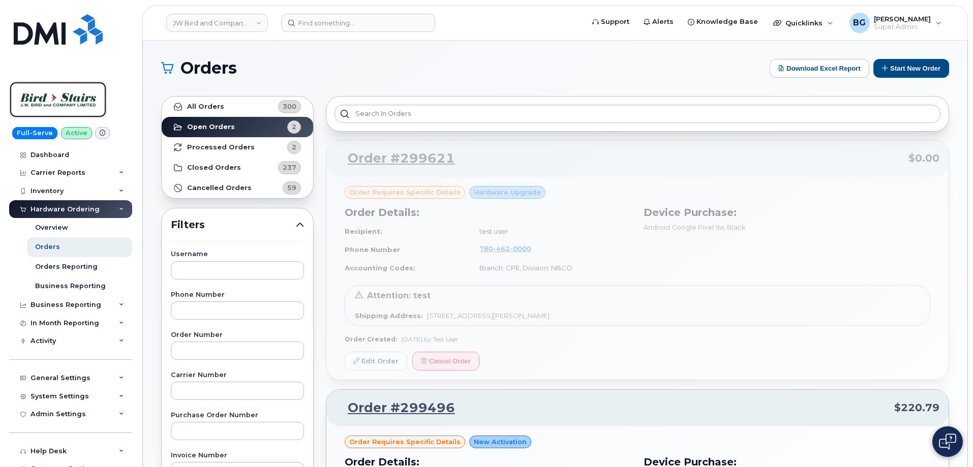
click at [60, 102] on img at bounding box center [58, 99] width 78 height 29
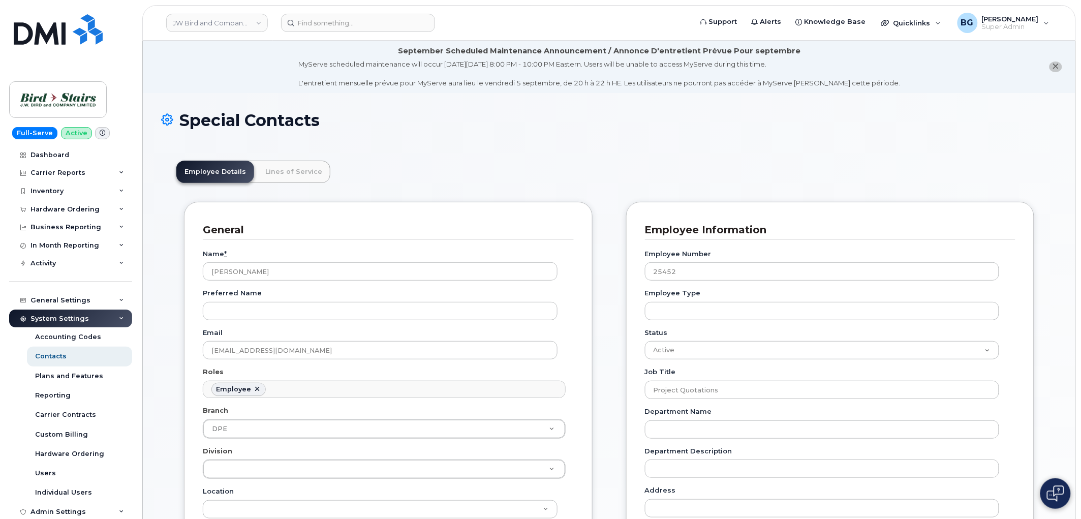
scroll to position [30, 0]
click at [211, 27] on link "JW Bird and Company (Bird Stairs)" at bounding box center [217, 23] width 102 height 18
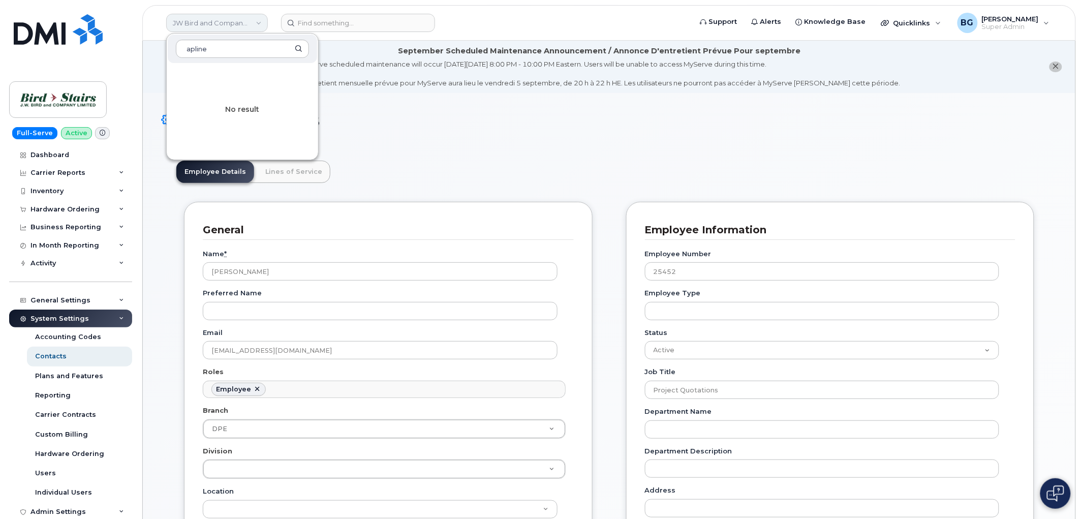
type input "apline"
drag, startPoint x: 222, startPoint y: 51, endPoint x: 155, endPoint y: 50, distance: 67.1
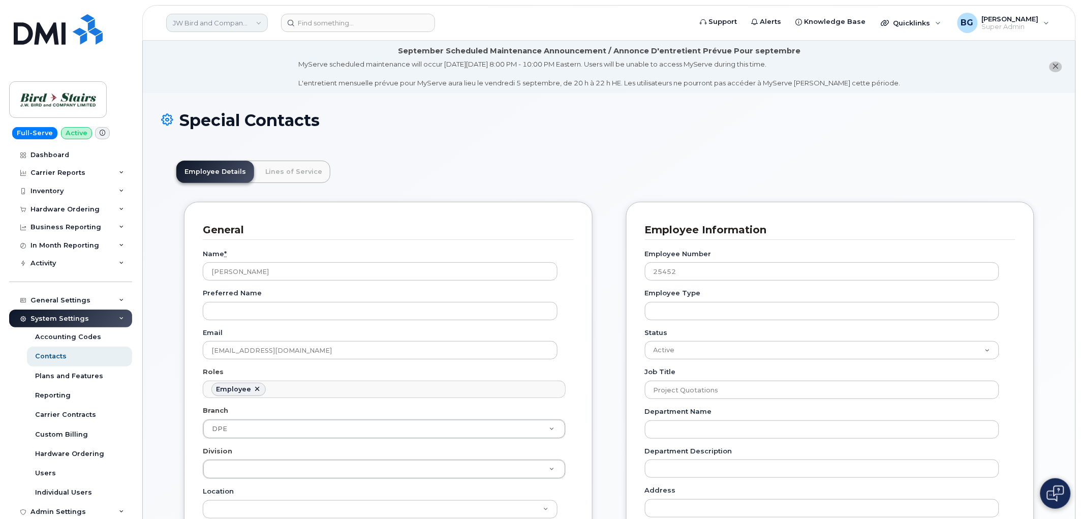
click at [201, 23] on link "JW Bird and Company (Bird Stairs)" at bounding box center [217, 23] width 102 height 18
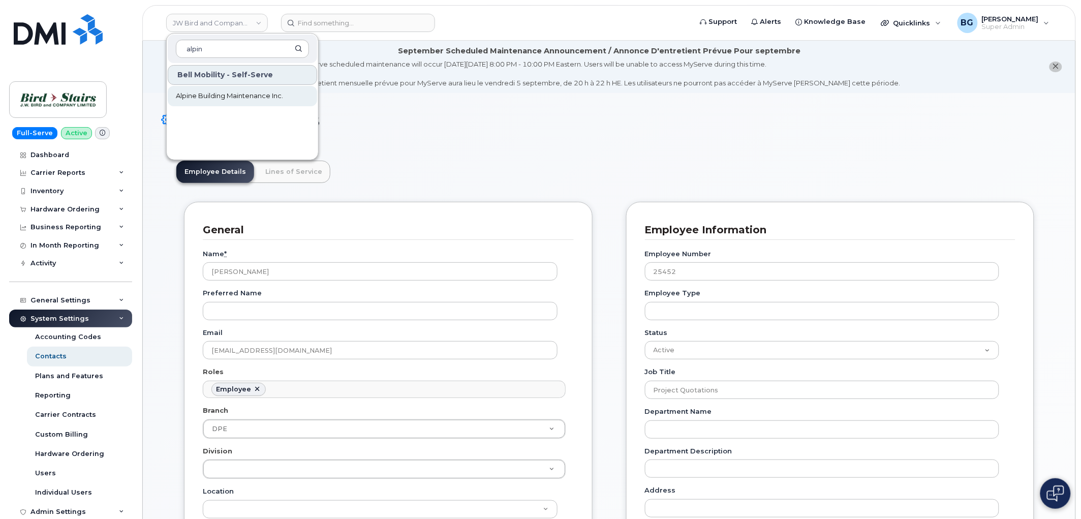
type input "alpin"
click at [206, 97] on span "Alpine Building Maintenance Inc." at bounding box center [229, 96] width 107 height 10
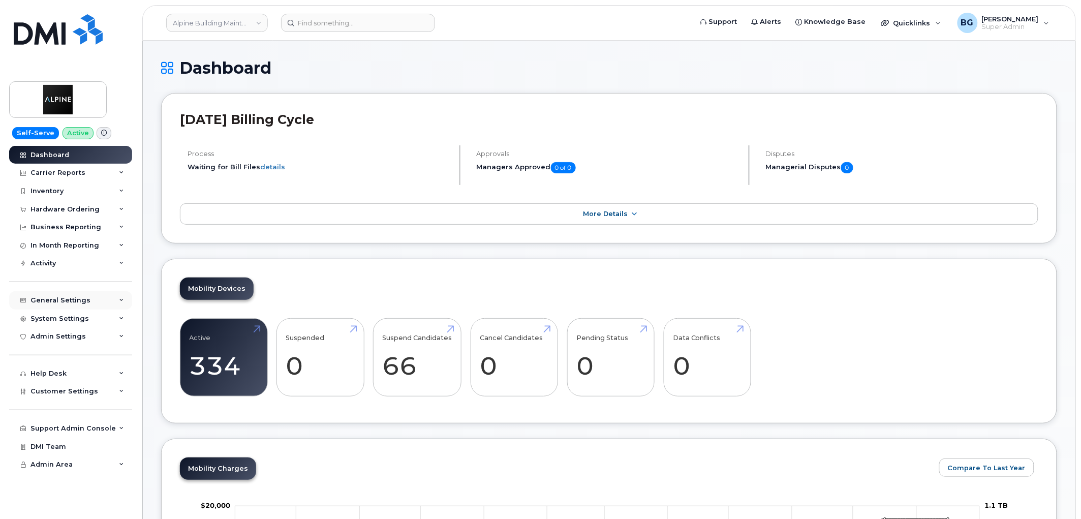
click at [43, 301] on div "General Settings" at bounding box center [60, 300] width 60 height 8
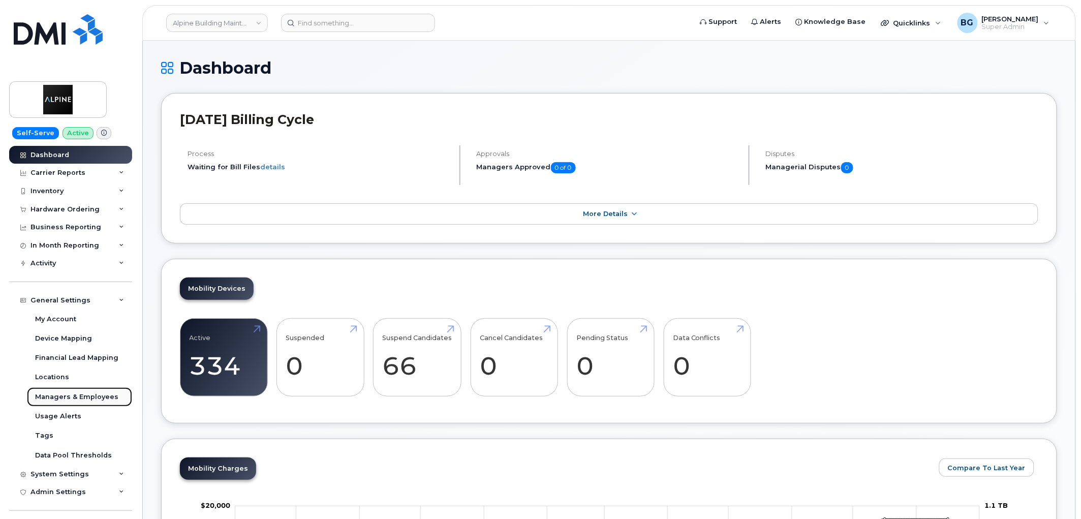
click at [64, 395] on div "Managers & Employees" at bounding box center [76, 396] width 83 height 9
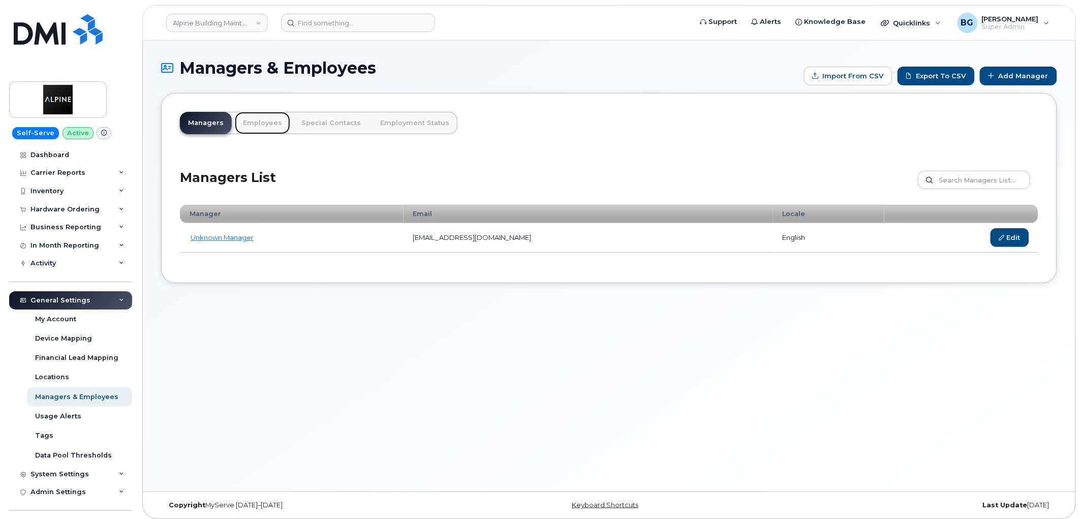
click at [248, 120] on link "Employees" at bounding box center [262, 123] width 55 height 22
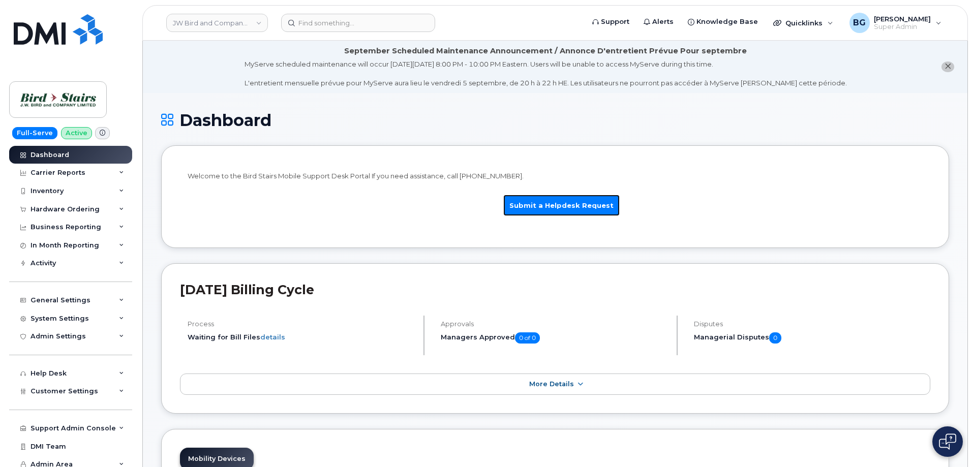
click at [580, 200] on link "Submit a Helpdesk Request" at bounding box center [561, 206] width 116 height 22
click at [373, 245] on li "Welcome to the Bird Stairs Mobile Support Desk Portal If you need assistance, c…" at bounding box center [555, 196] width 788 height 103
click at [66, 321] on div "System Settings" at bounding box center [59, 319] width 58 height 8
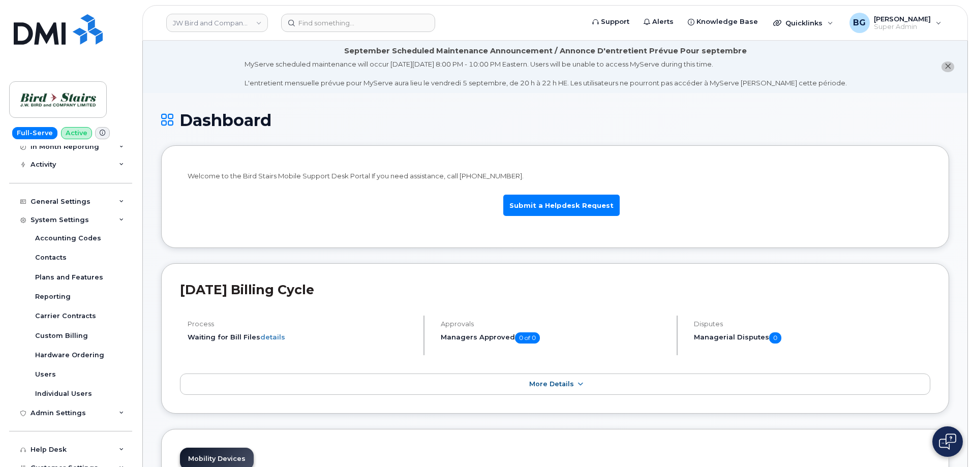
scroll to position [136, 0]
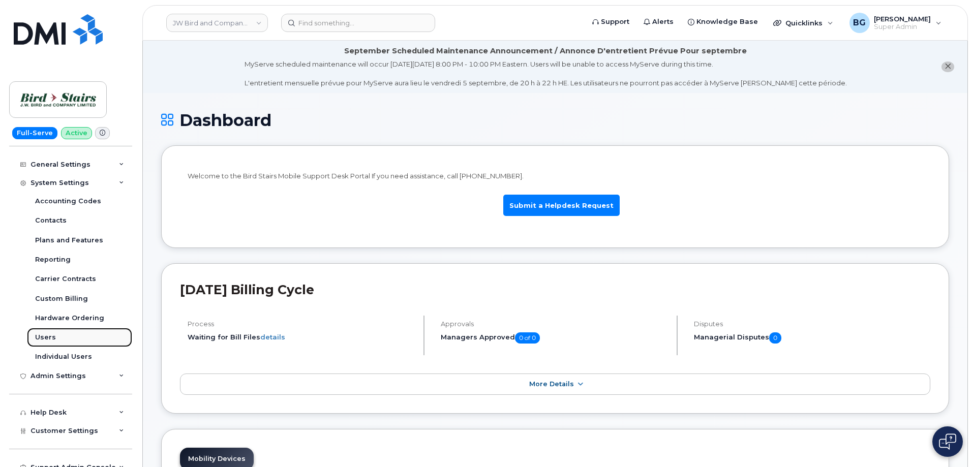
click at [46, 336] on div "Users" at bounding box center [45, 337] width 21 height 9
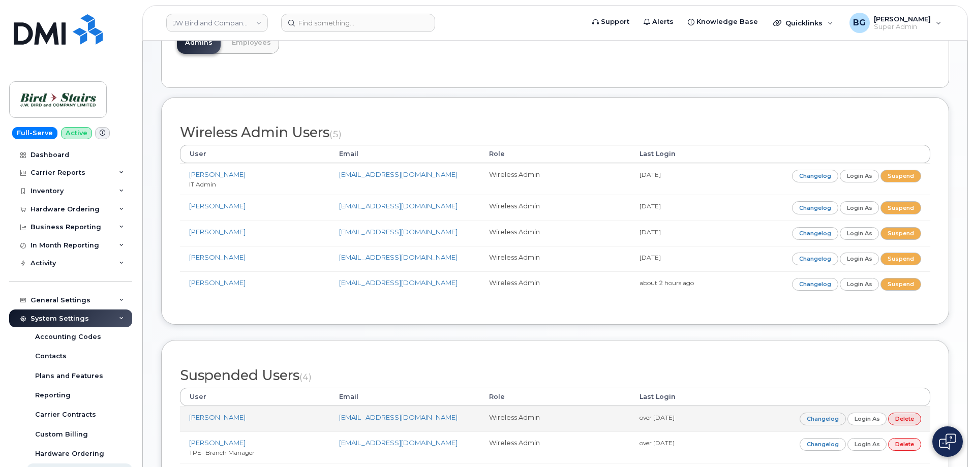
scroll to position [42, 0]
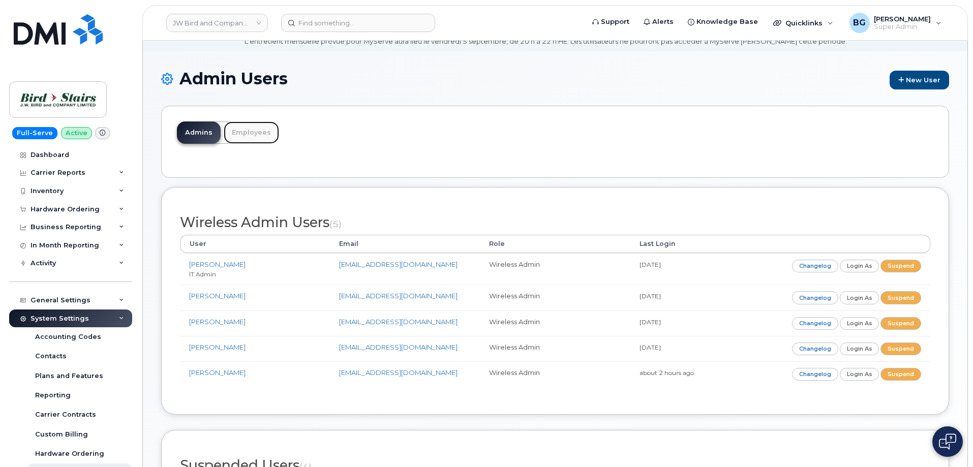
click at [237, 133] on link "Employees" at bounding box center [251, 132] width 55 height 22
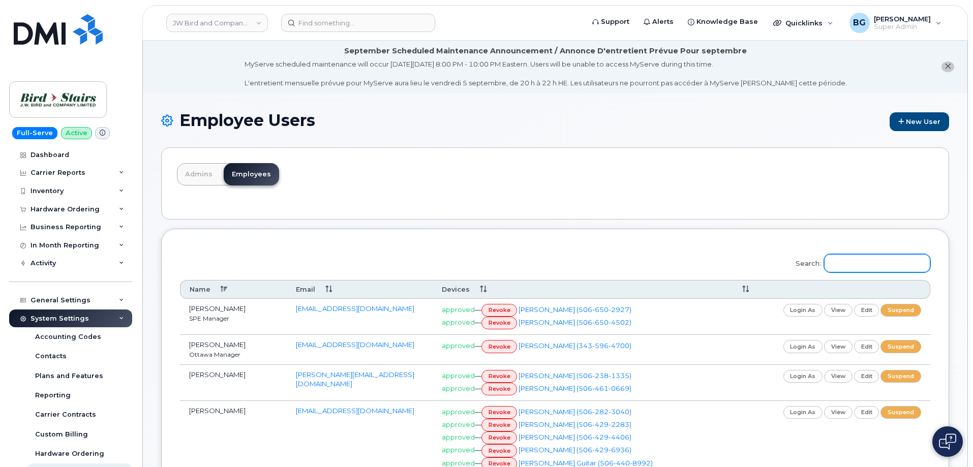
click at [874, 263] on input "Search:" at bounding box center [877, 263] width 106 height 18
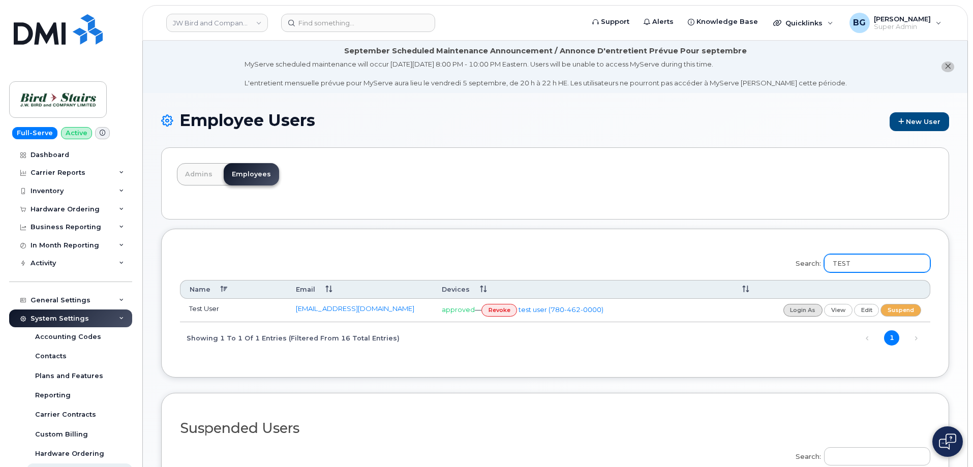
type input "TEST"
click at [796, 308] on link "login as" at bounding box center [803, 310] width 40 height 13
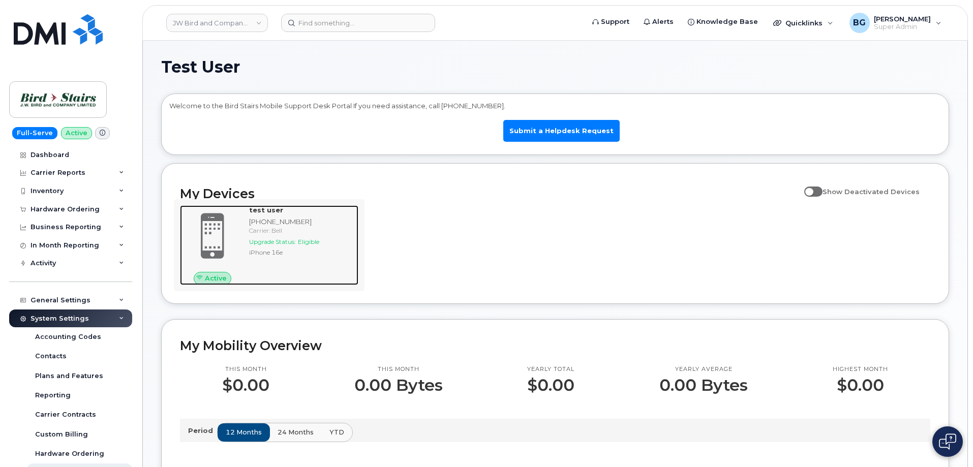
click at [279, 219] on div "780-462-0000" at bounding box center [301, 222] width 105 height 10
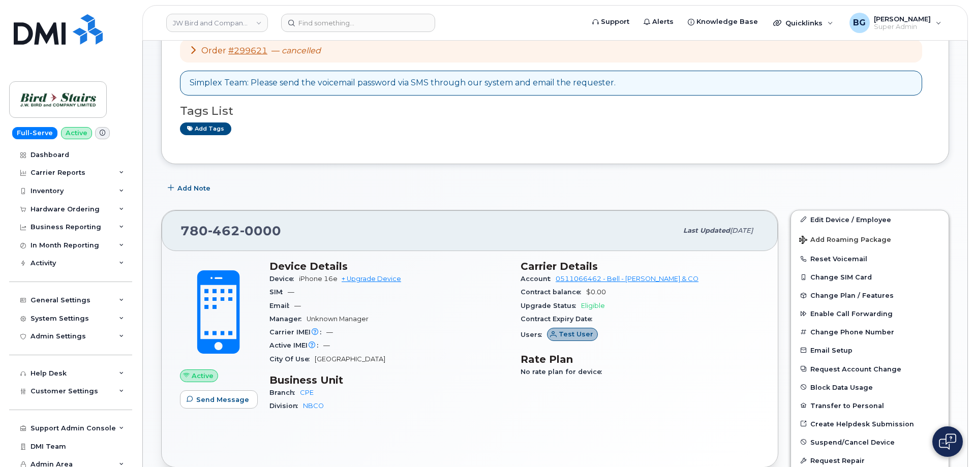
scroll to position [203, 0]
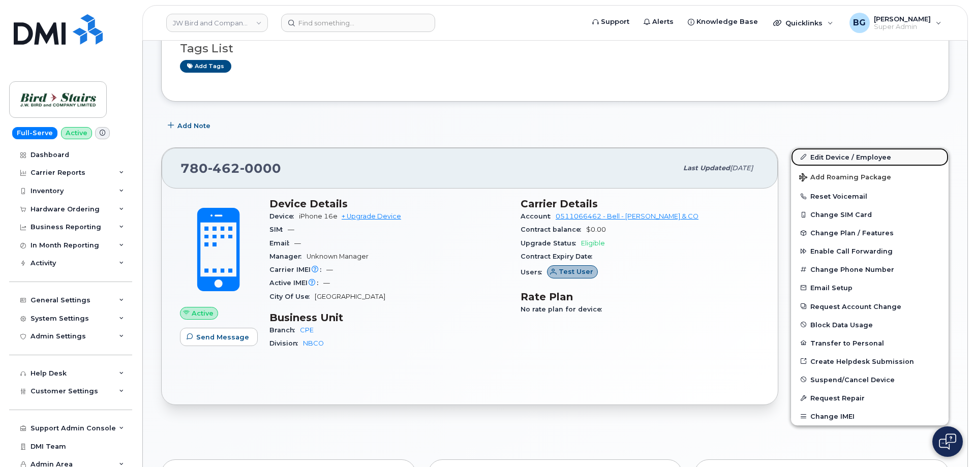
click at [827, 150] on link "Edit Device / Employee" at bounding box center [870, 157] width 158 height 18
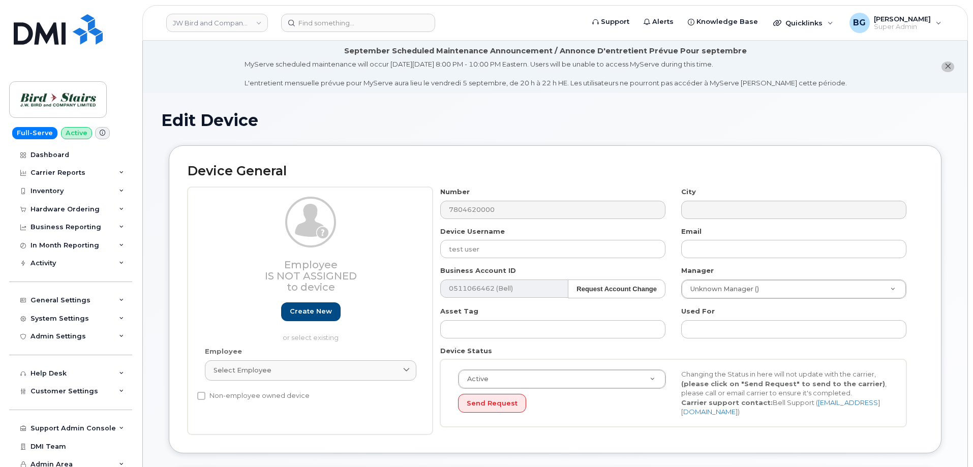
select select "91087"
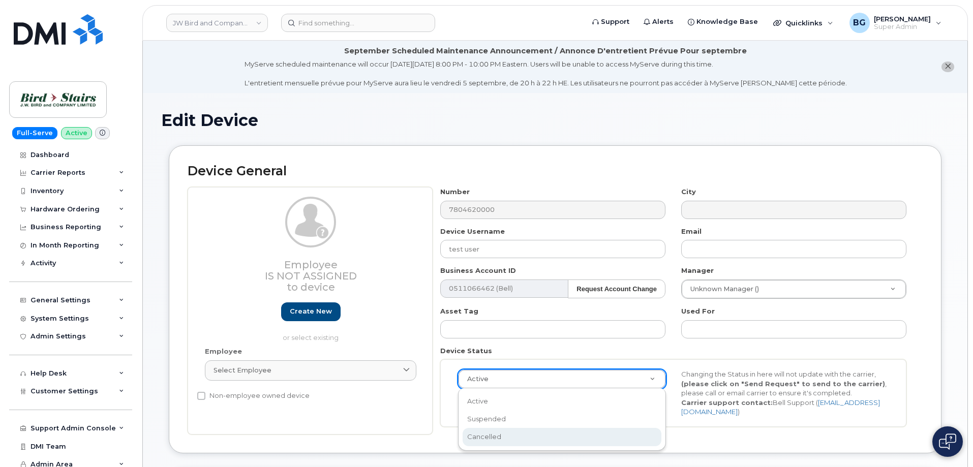
scroll to position [0, 3]
select select "cancelled"
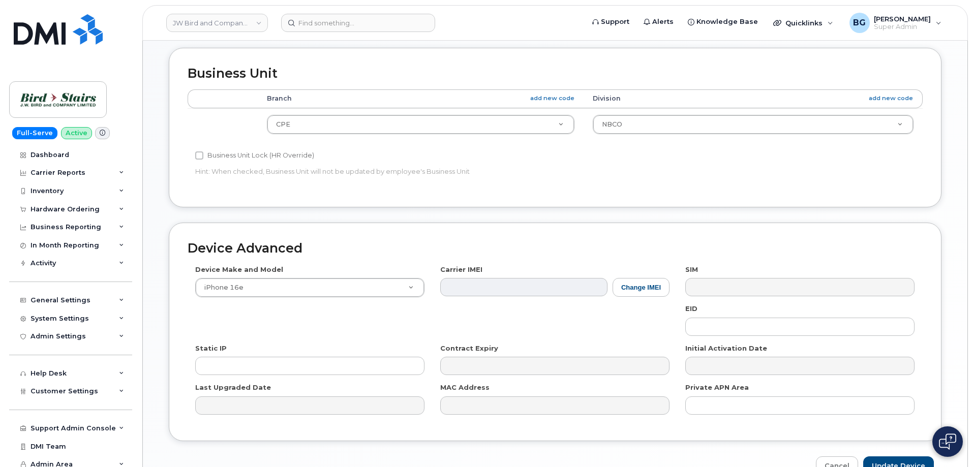
scroll to position [476, 0]
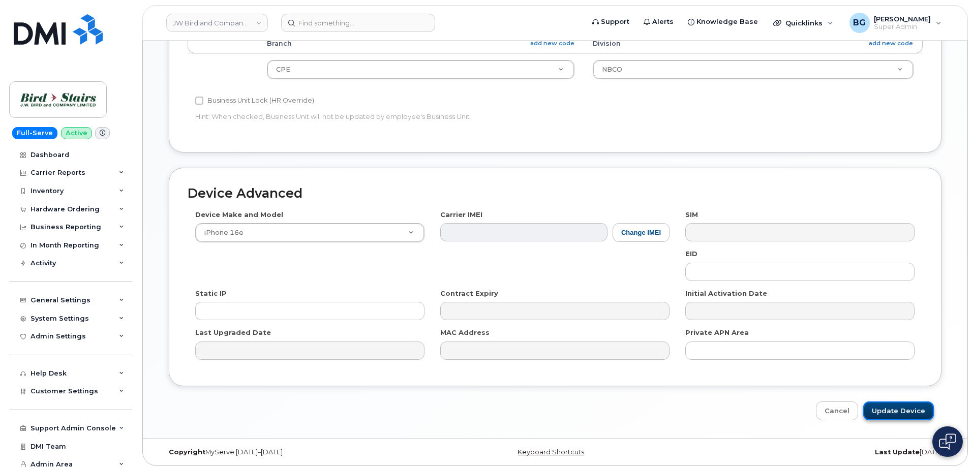
click at [907, 412] on input "Update Device" at bounding box center [898, 411] width 71 height 19
type input "Saving..."
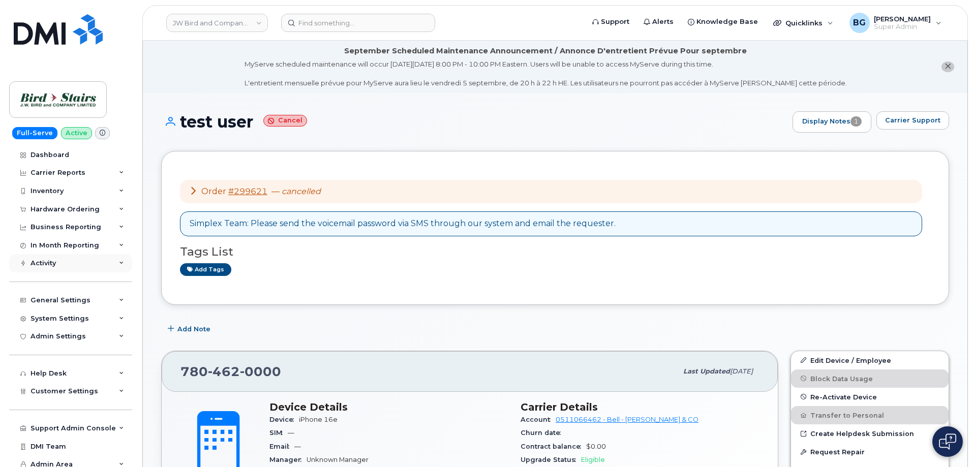
click at [48, 266] on div "Activity" at bounding box center [42, 263] width 25 height 8
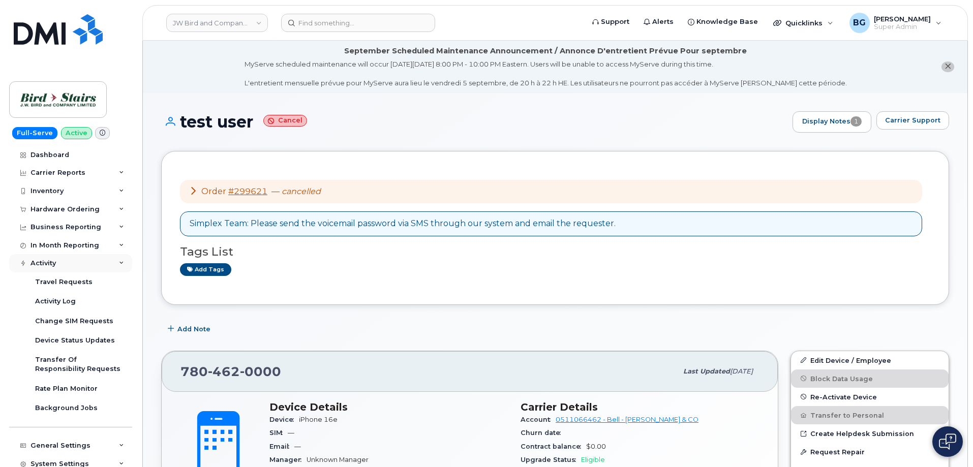
click at [48, 266] on div "Activity" at bounding box center [42, 263] width 25 height 8
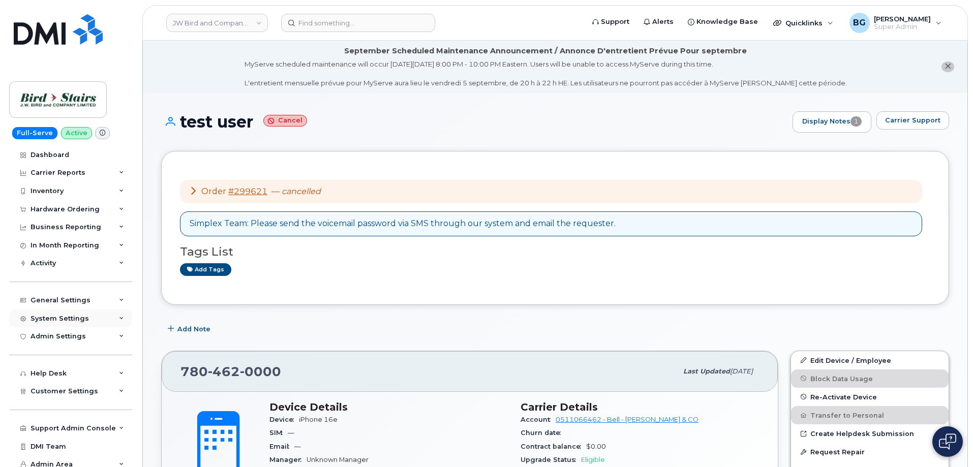
click at [67, 316] on div "System Settings" at bounding box center [59, 319] width 58 height 8
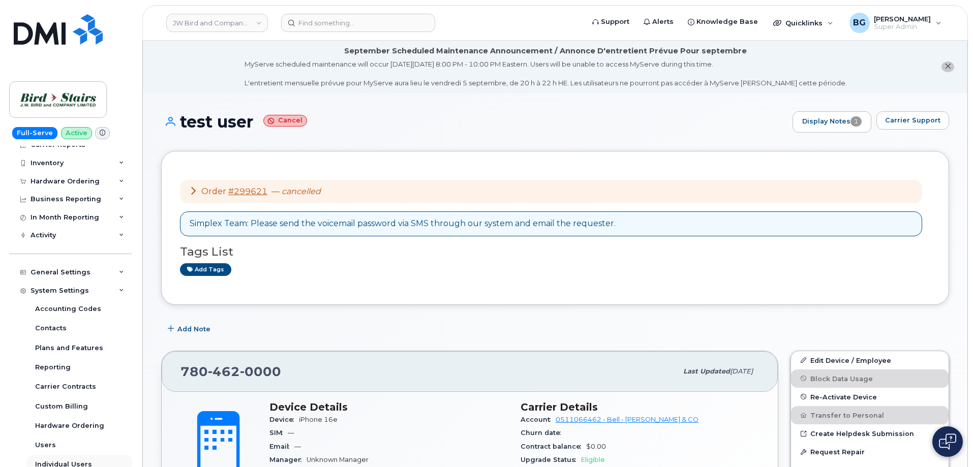
scroll to position [169, 0]
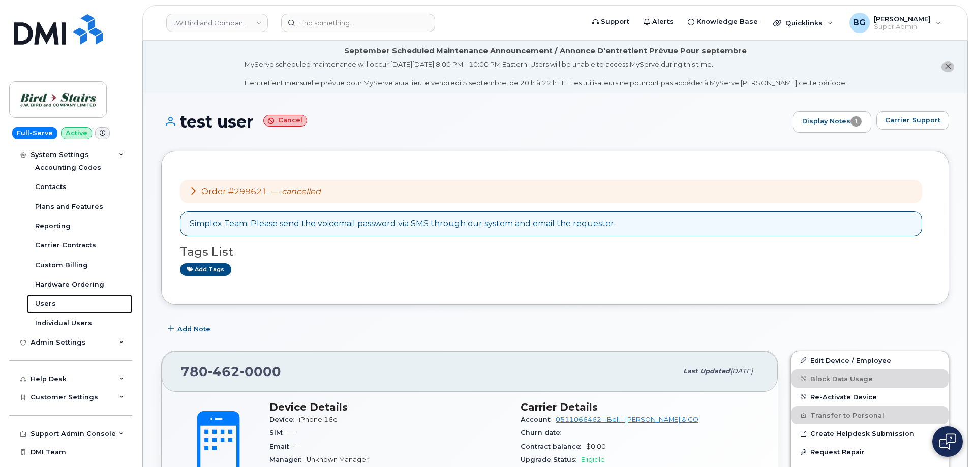
drag, startPoint x: 44, startPoint y: 302, endPoint x: 275, endPoint y: 339, distance: 234.2
click at [44, 302] on div "Users" at bounding box center [45, 303] width 21 height 9
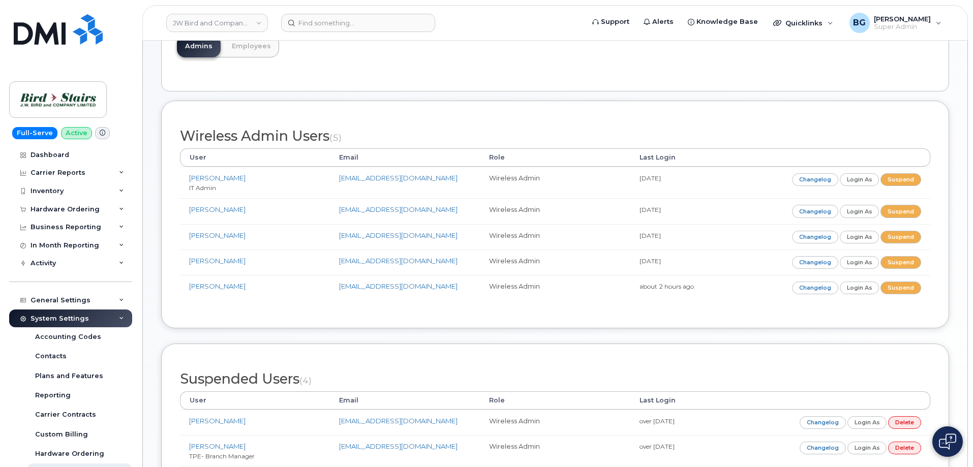
scroll to position [136, 0]
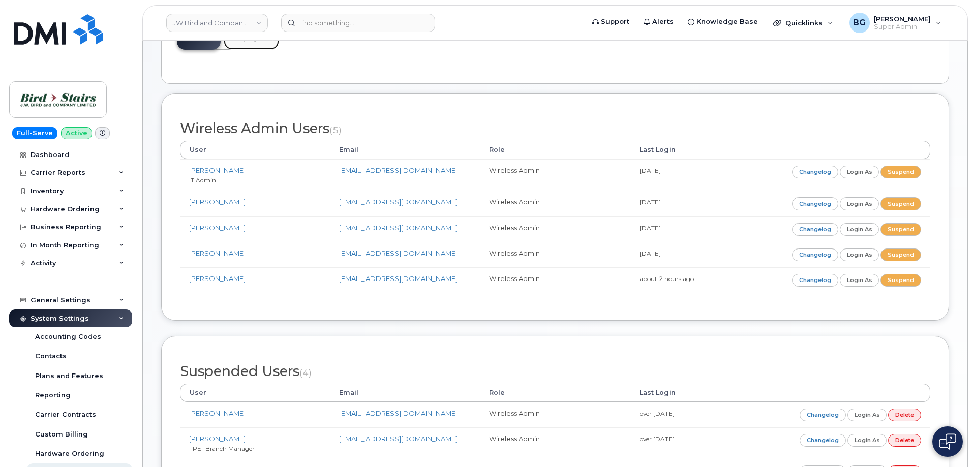
click at [243, 45] on link "Employees" at bounding box center [251, 38] width 55 height 22
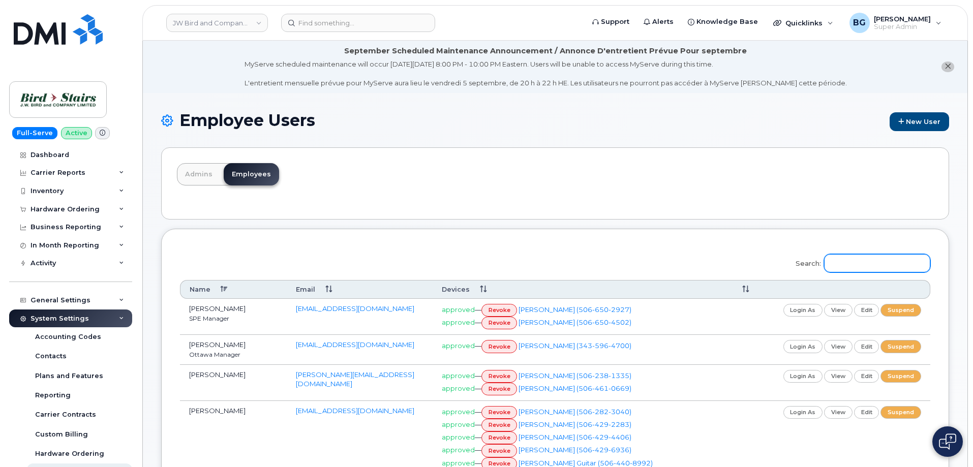
click at [873, 261] on input "Search:" at bounding box center [877, 263] width 106 height 18
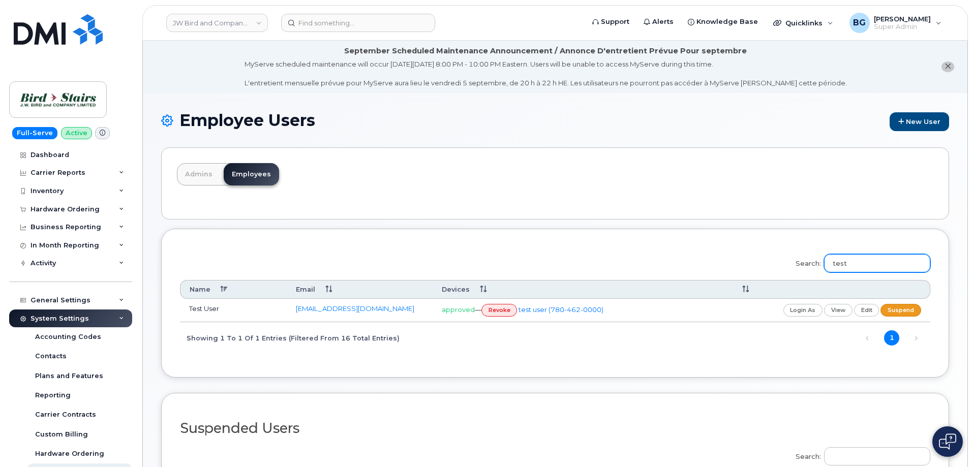
type input "test"
click at [902, 312] on link "suspend" at bounding box center [900, 310] width 41 height 13
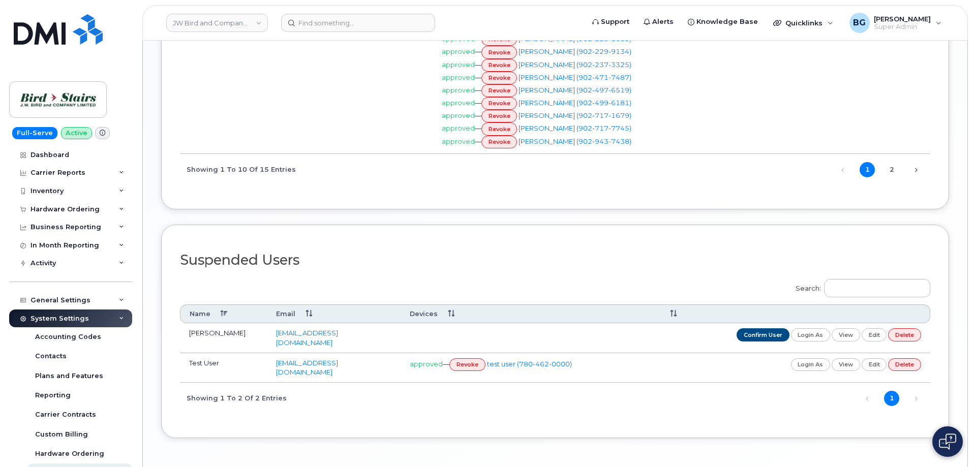
scroll to position [1164, 0]
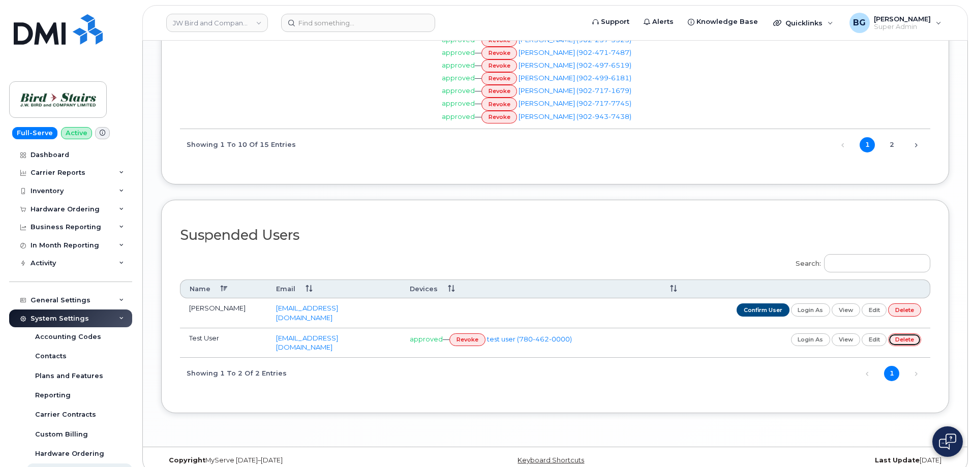
click at [910, 333] on link "delete" at bounding box center [904, 339] width 33 height 13
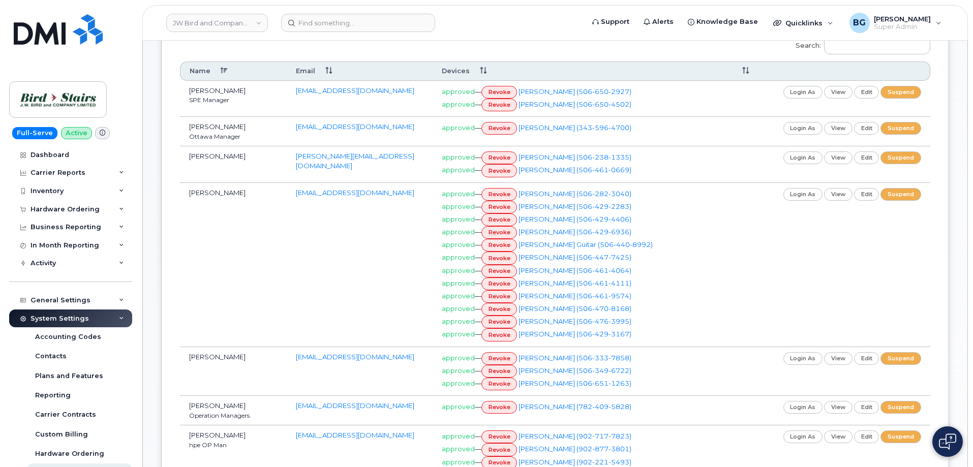
scroll to position [271, 0]
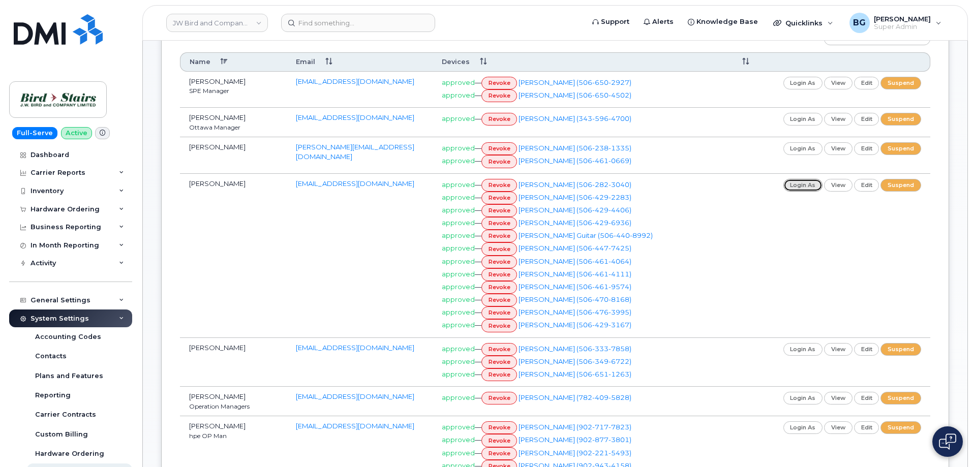
drag, startPoint x: 802, startPoint y: 184, endPoint x: 907, endPoint y: 356, distance: 201.5
click at [802, 184] on link "login as" at bounding box center [803, 185] width 40 height 13
